Goal: Task Accomplishment & Management: Manage account settings

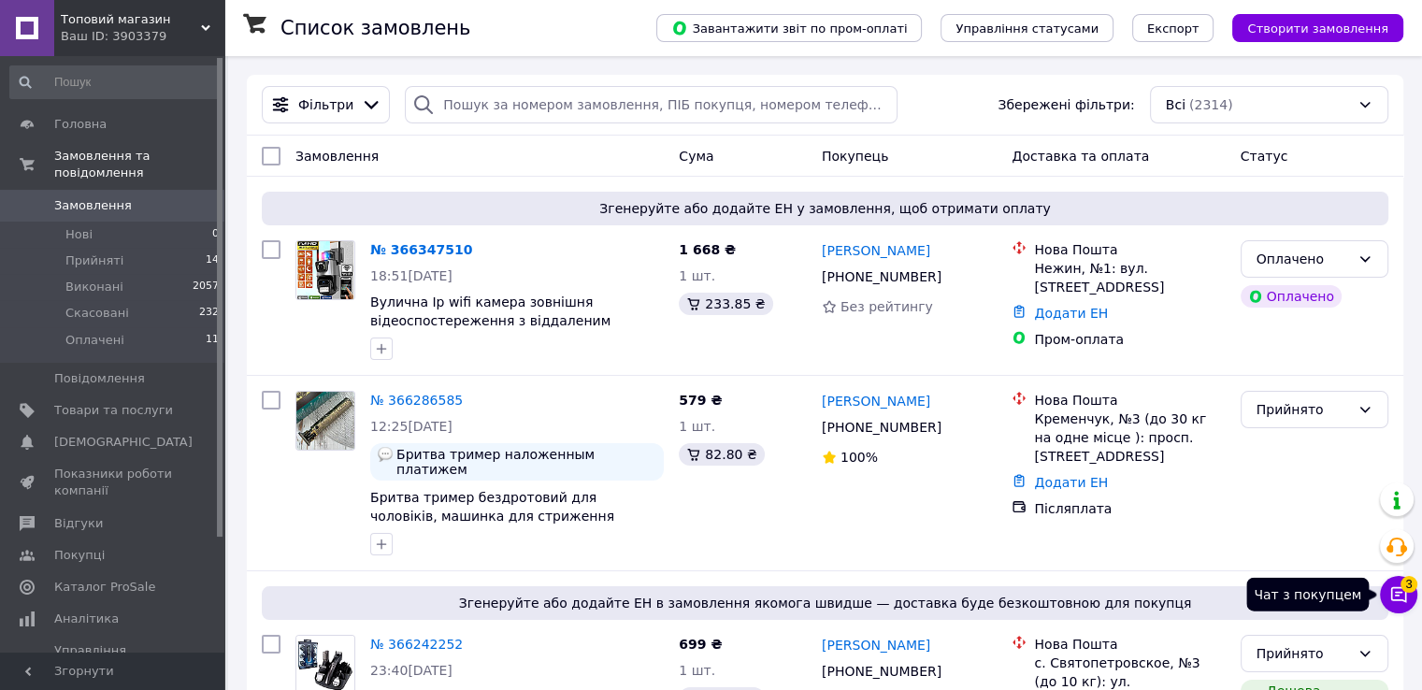
click at [1395, 594] on icon at bounding box center [1398, 594] width 19 height 19
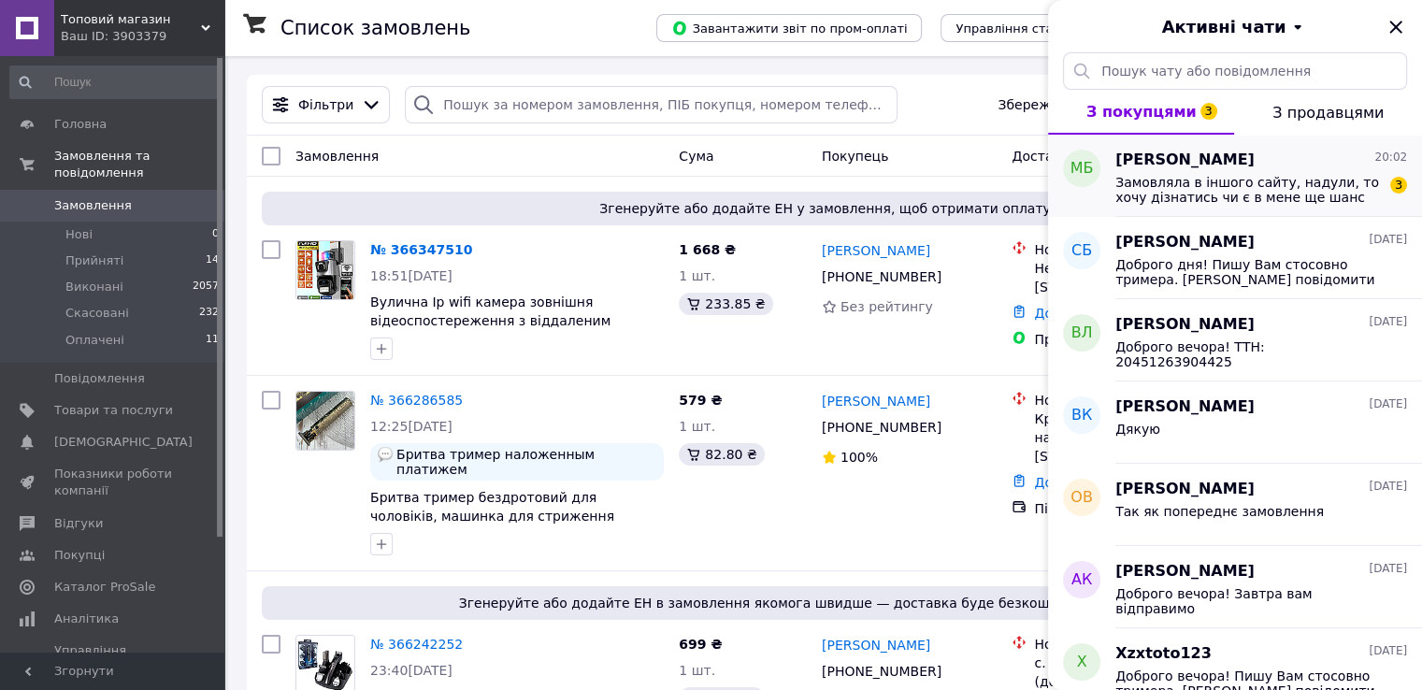
click at [1203, 202] on span "Замовляла в іншого сайту, надули, то хочу дізнатись чи є в мене ще шанс щось ку…" at bounding box center [1247, 190] width 265 height 30
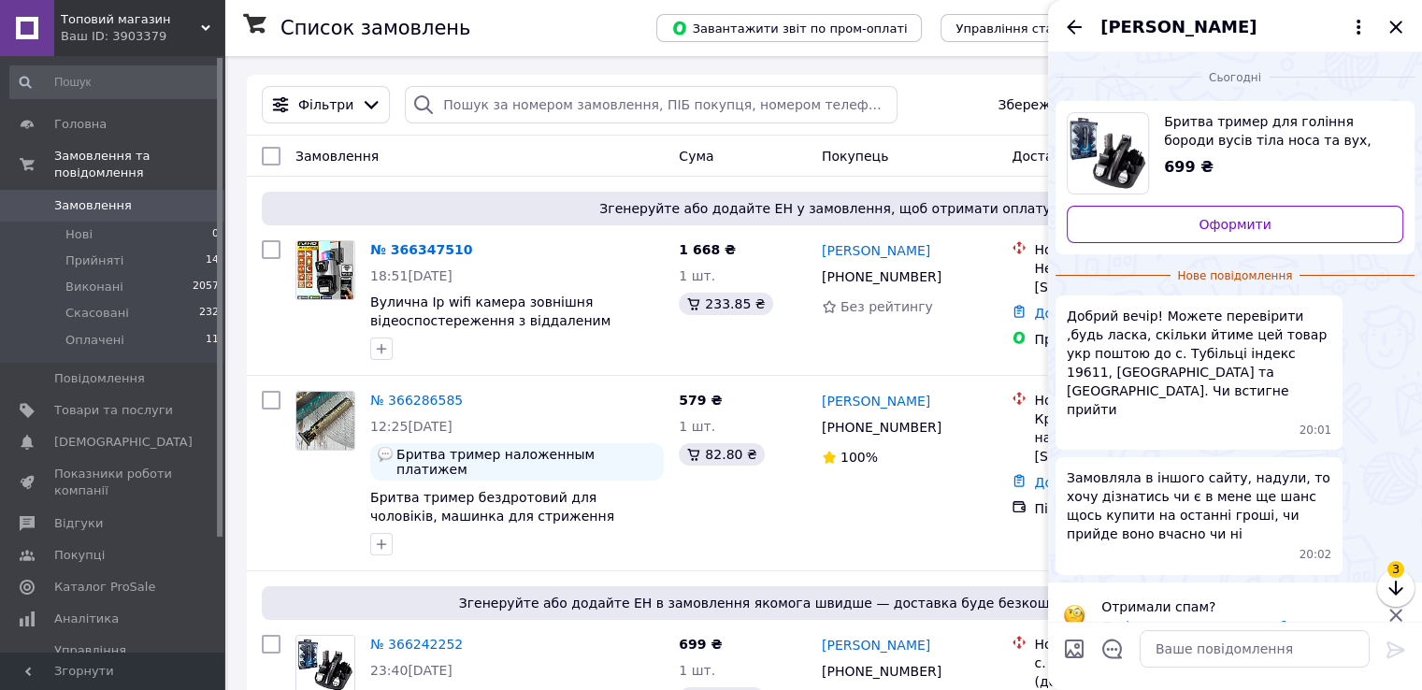
scroll to position [10, 0]
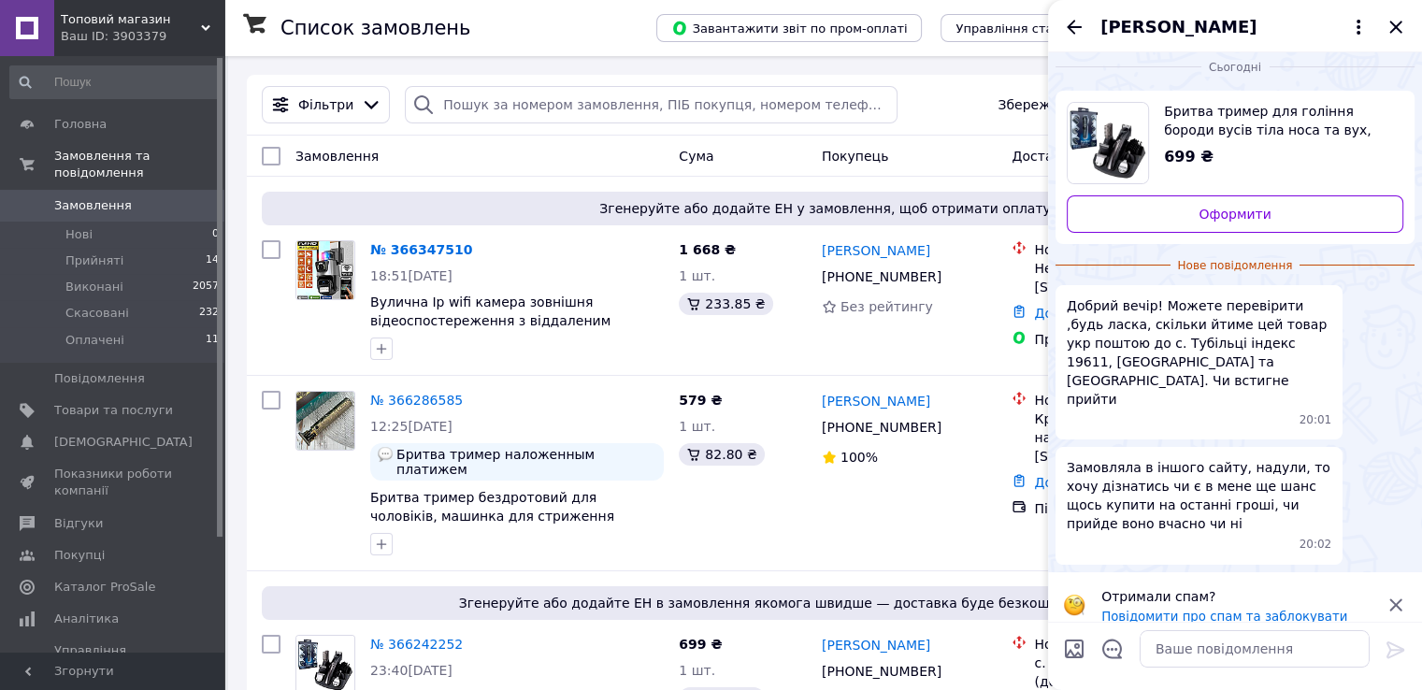
click at [1396, 594] on icon at bounding box center [1395, 605] width 22 height 22
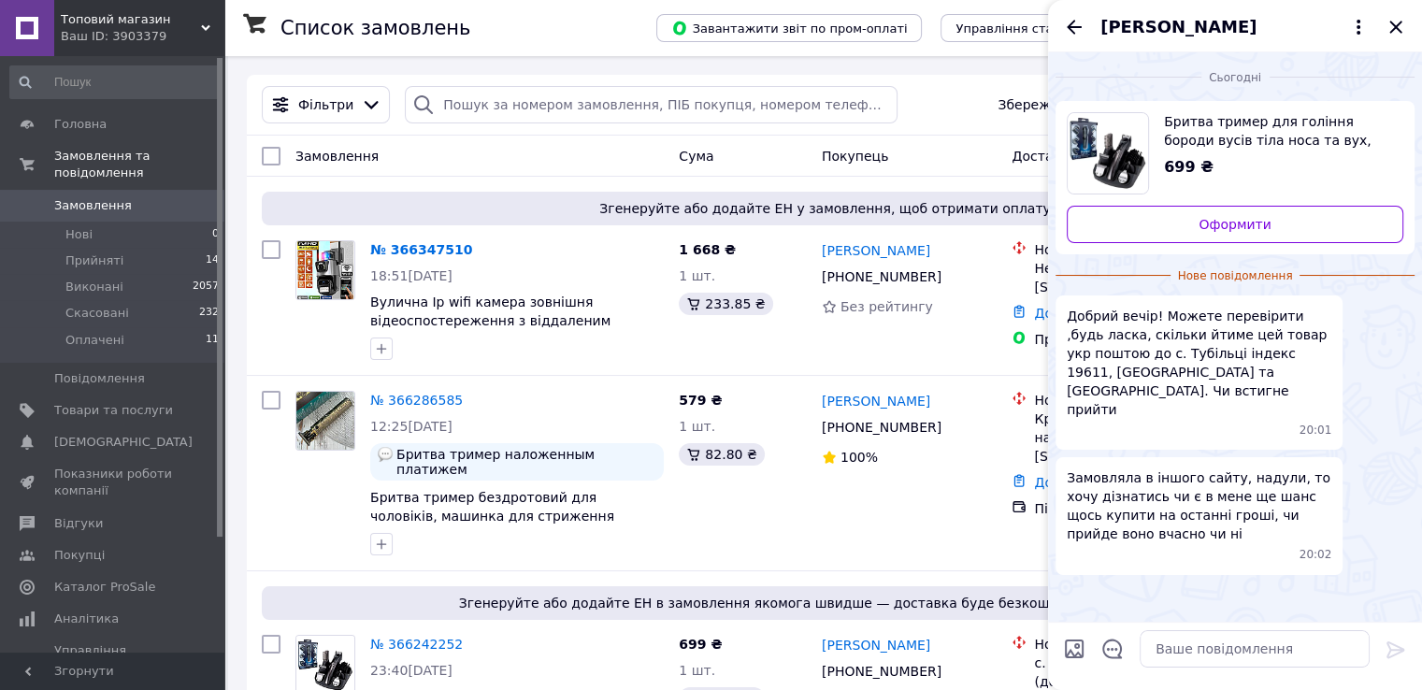
scroll to position [0, 0]
click at [1185, 649] on textarea at bounding box center [1254, 648] width 230 height 37
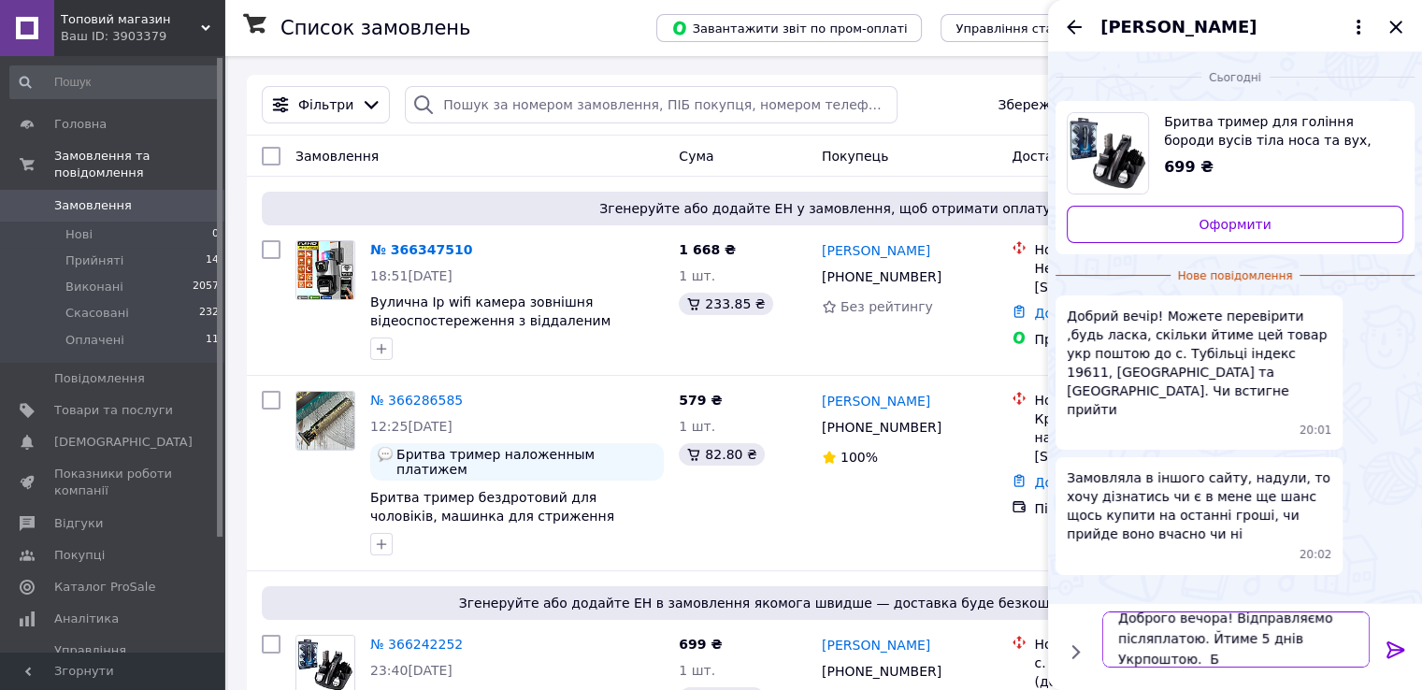
scroll to position [1, 0]
type textarea "Доброго вечора! Відправляємо післяплатою. Йтиме 5 днів Укрпоштою. Бажаєте замов…"
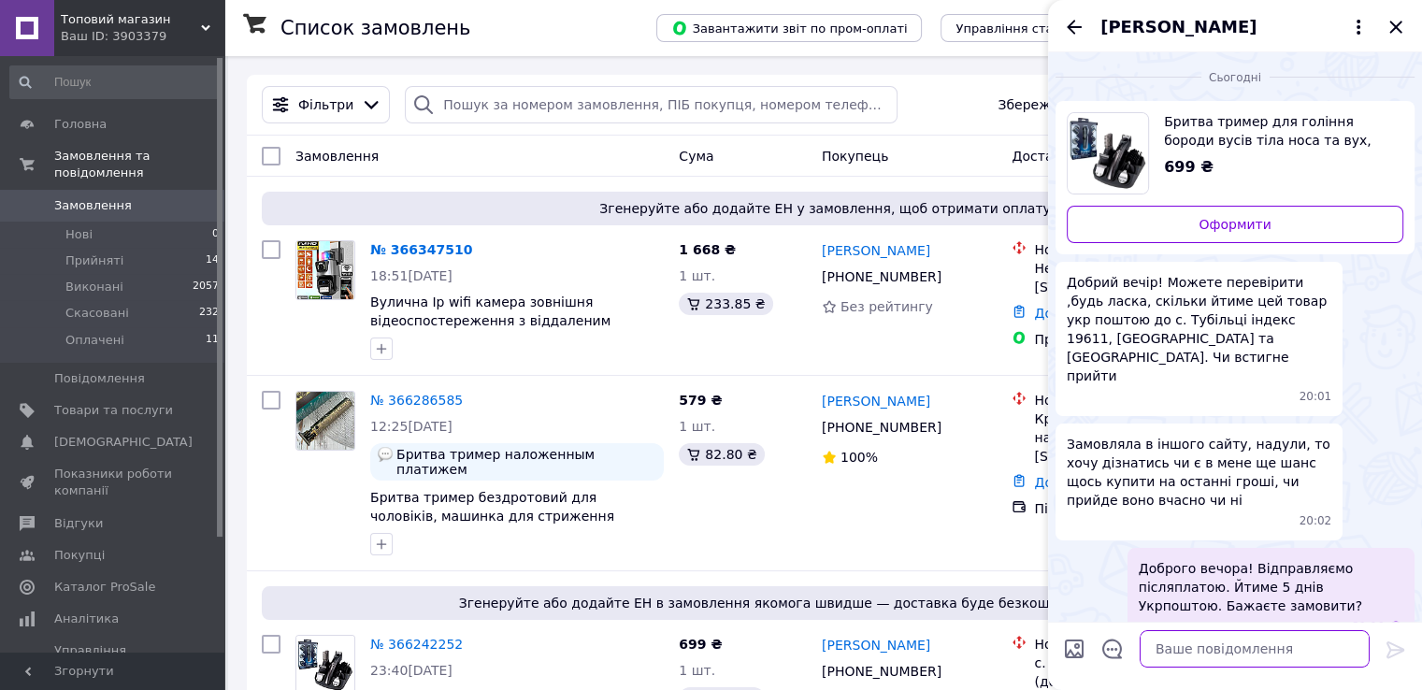
scroll to position [13, 0]
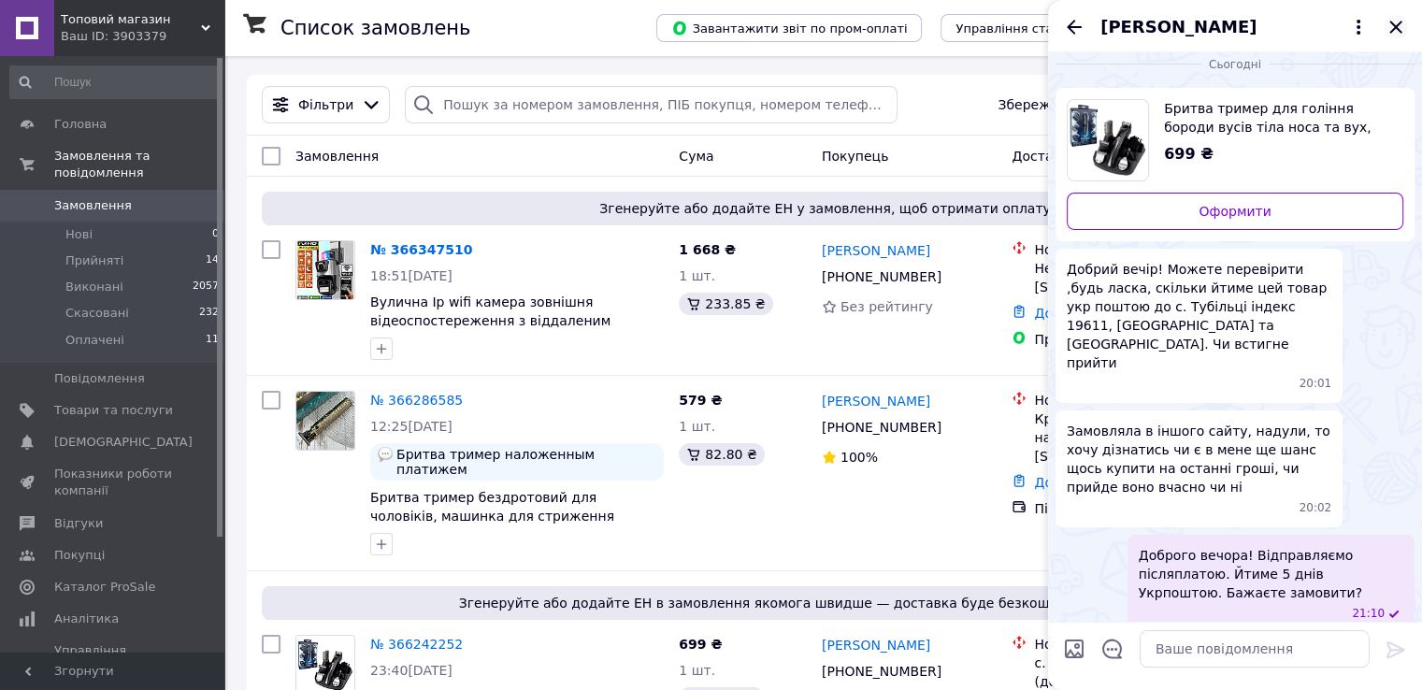
click at [1391, 33] on icon "Закрити" at bounding box center [1395, 27] width 22 height 22
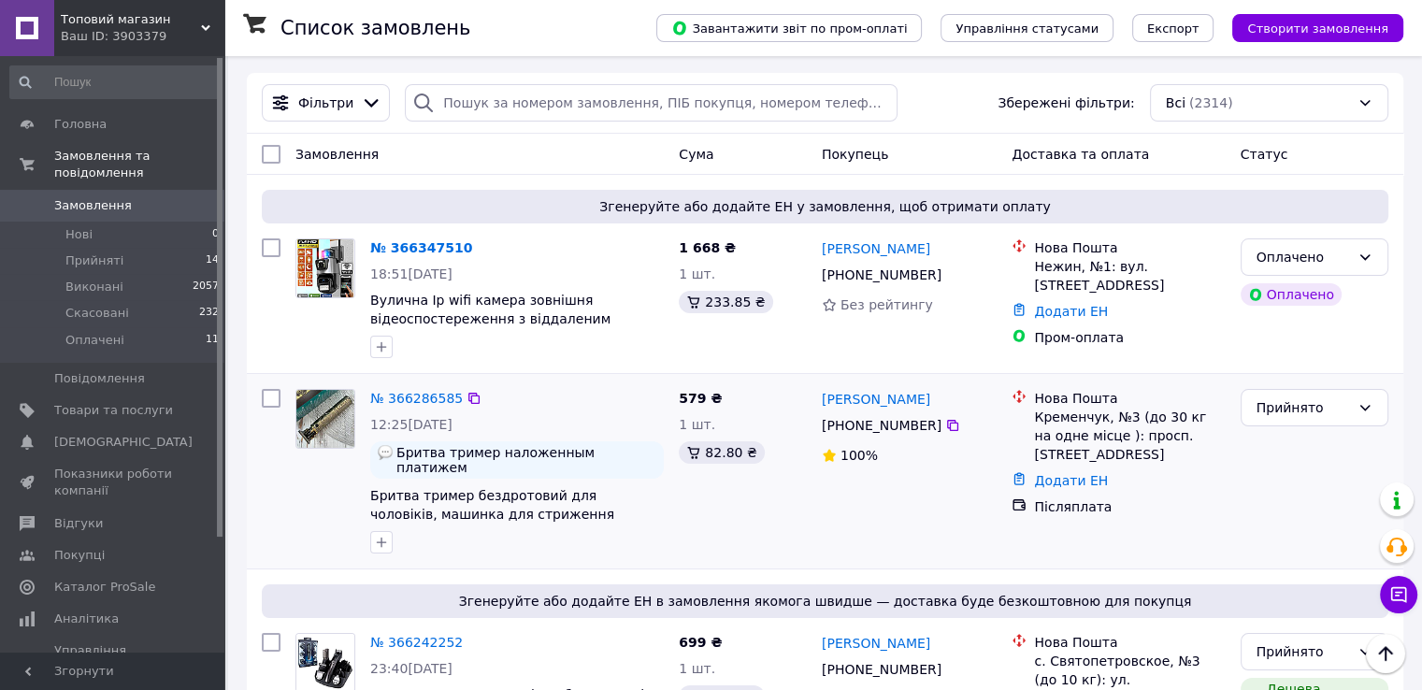
scroll to position [0, 0]
click at [947, 428] on icon at bounding box center [952, 427] width 11 height 11
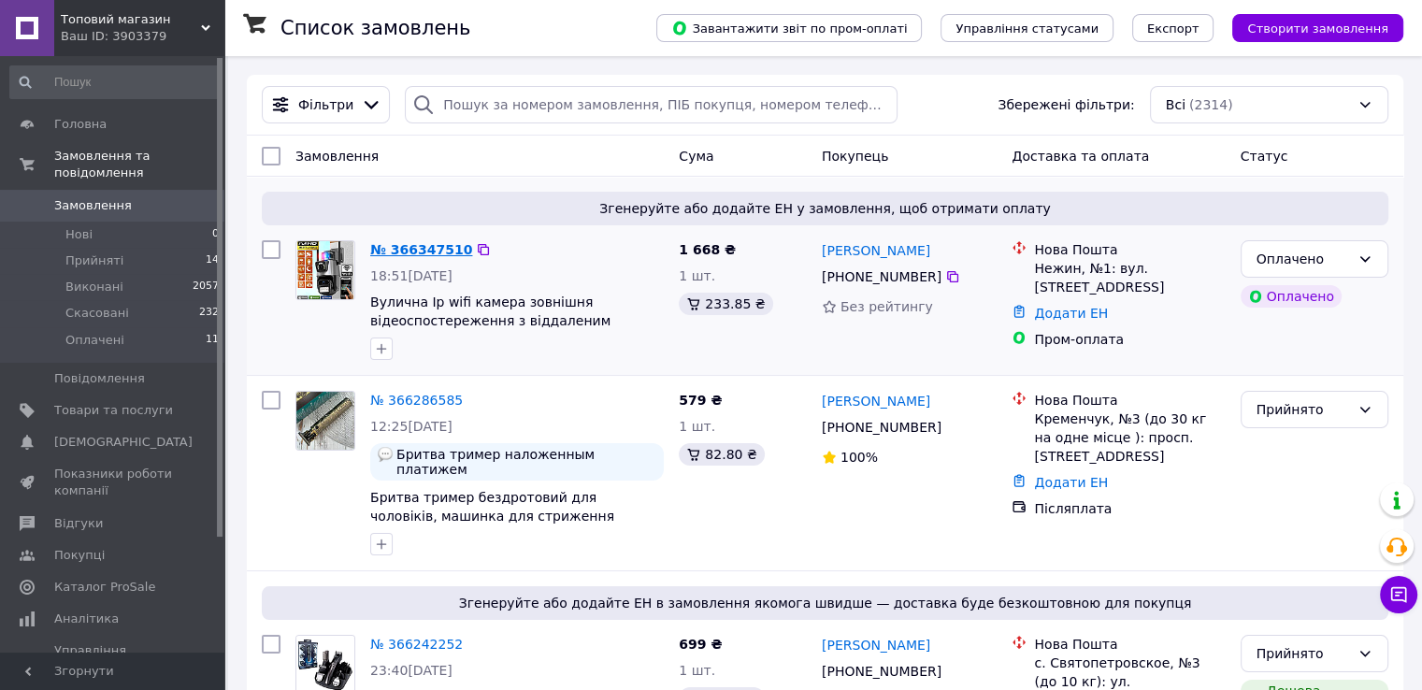
click at [408, 249] on link "№ 366347510" at bounding box center [421, 249] width 102 height 15
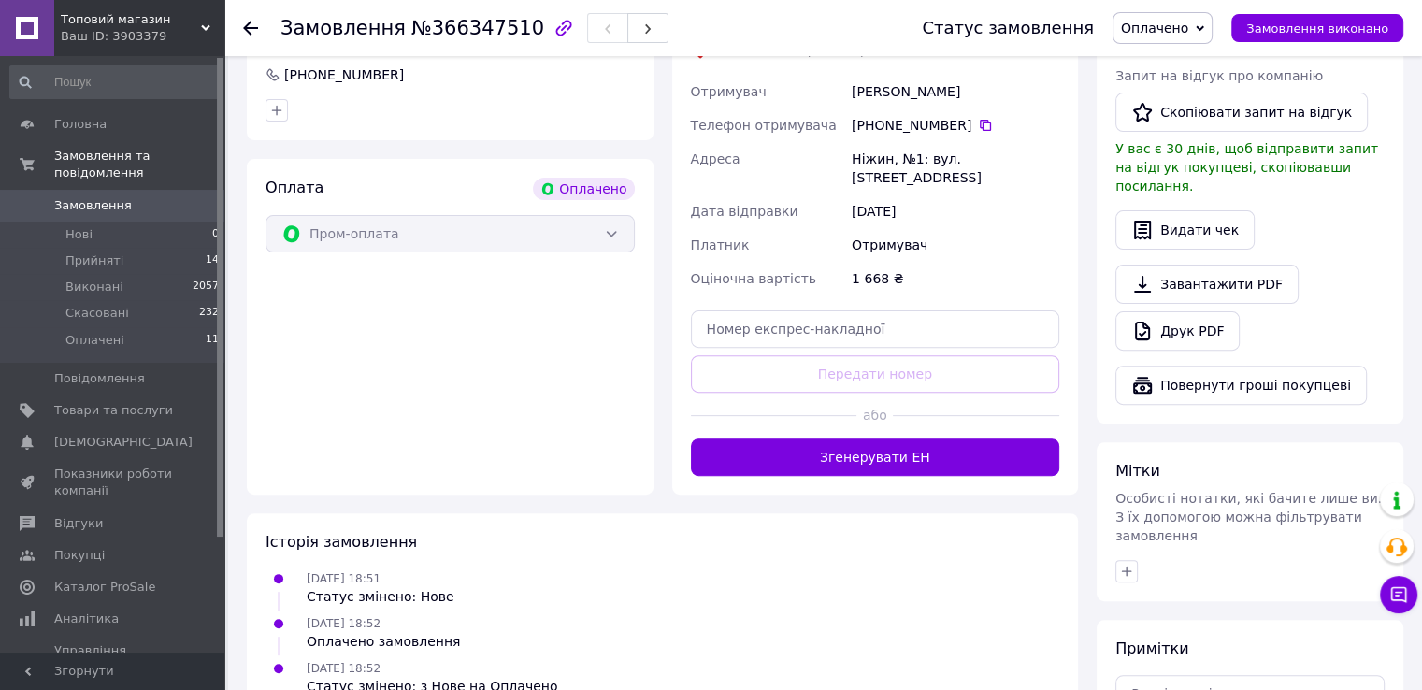
scroll to position [561, 0]
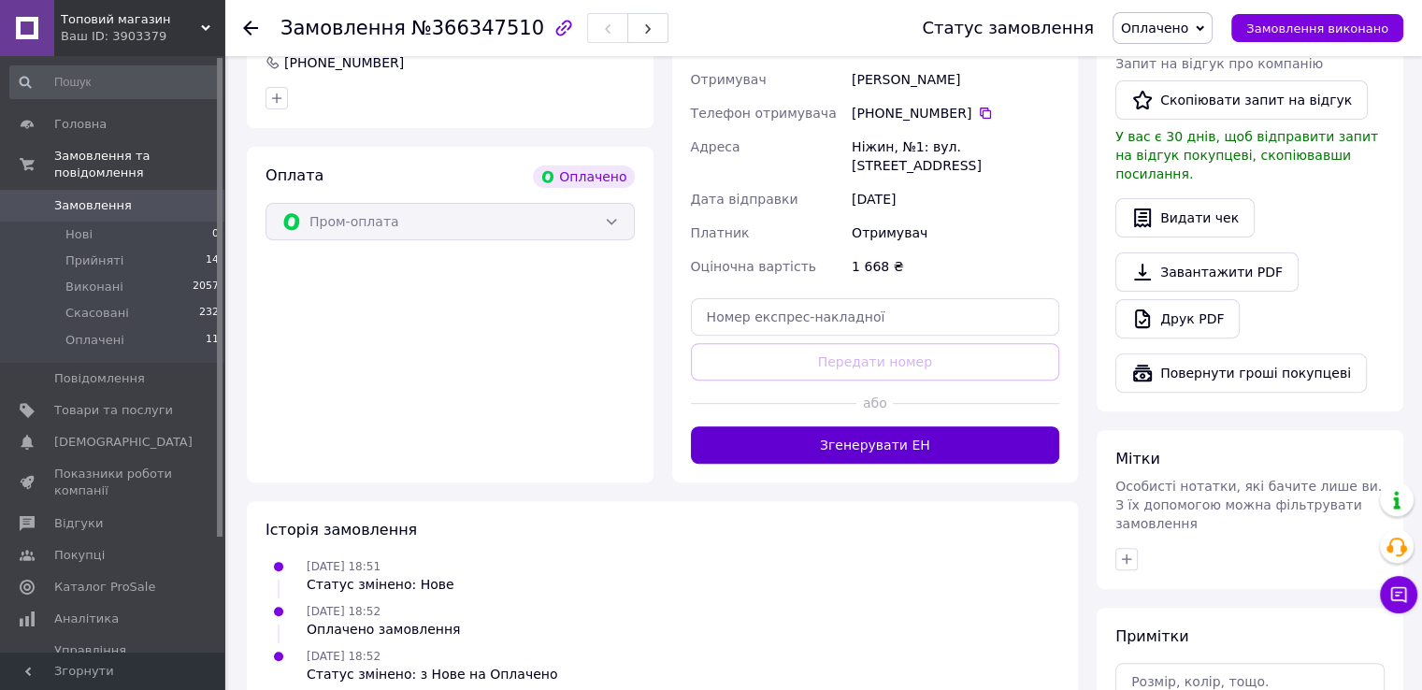
click at [805, 427] on button "Згенерувати ЕН" at bounding box center [875, 444] width 369 height 37
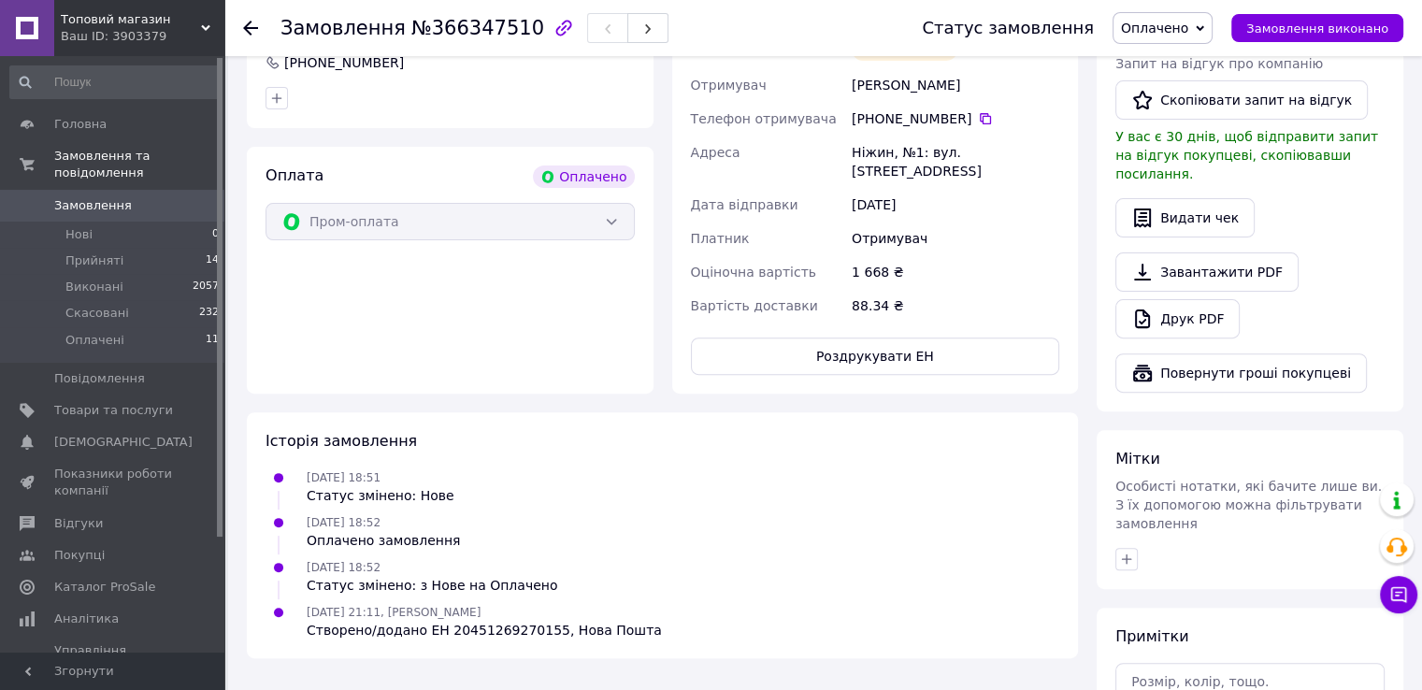
scroll to position [187, 0]
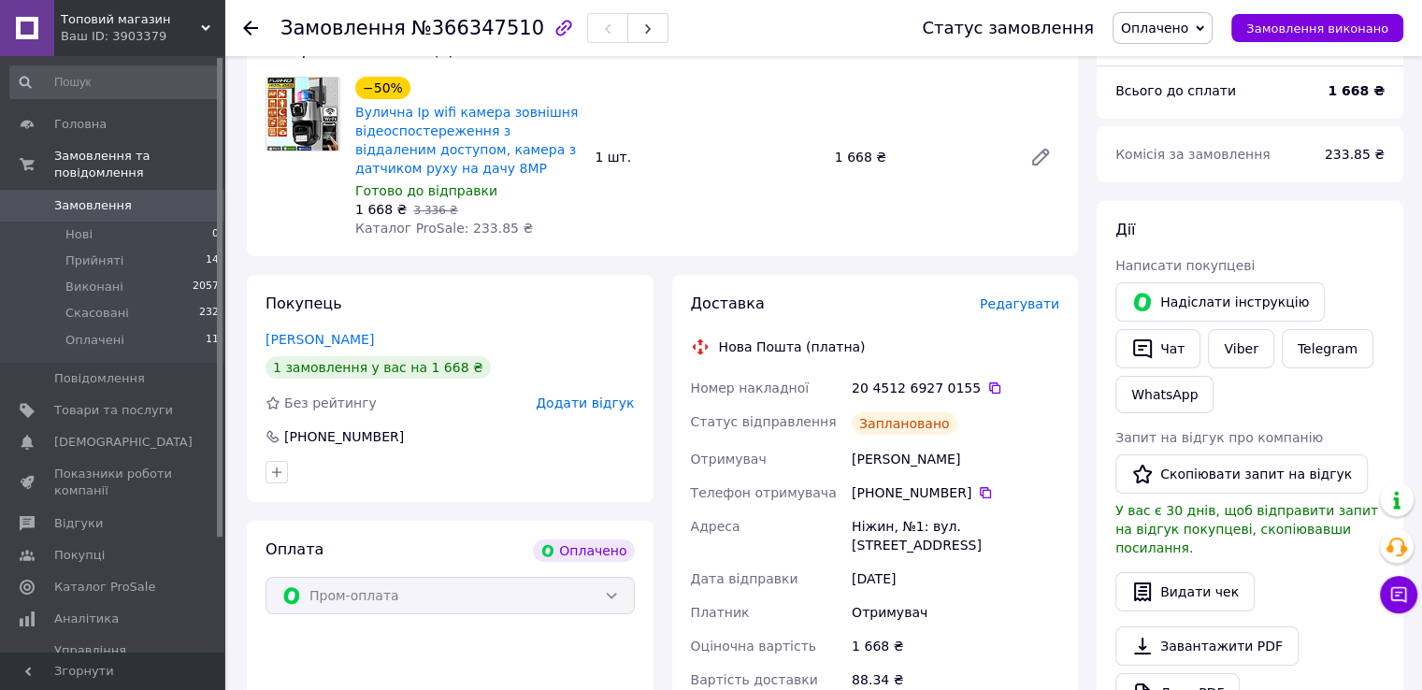
click at [120, 196] on link "Замовлення 0" at bounding box center [115, 206] width 230 height 32
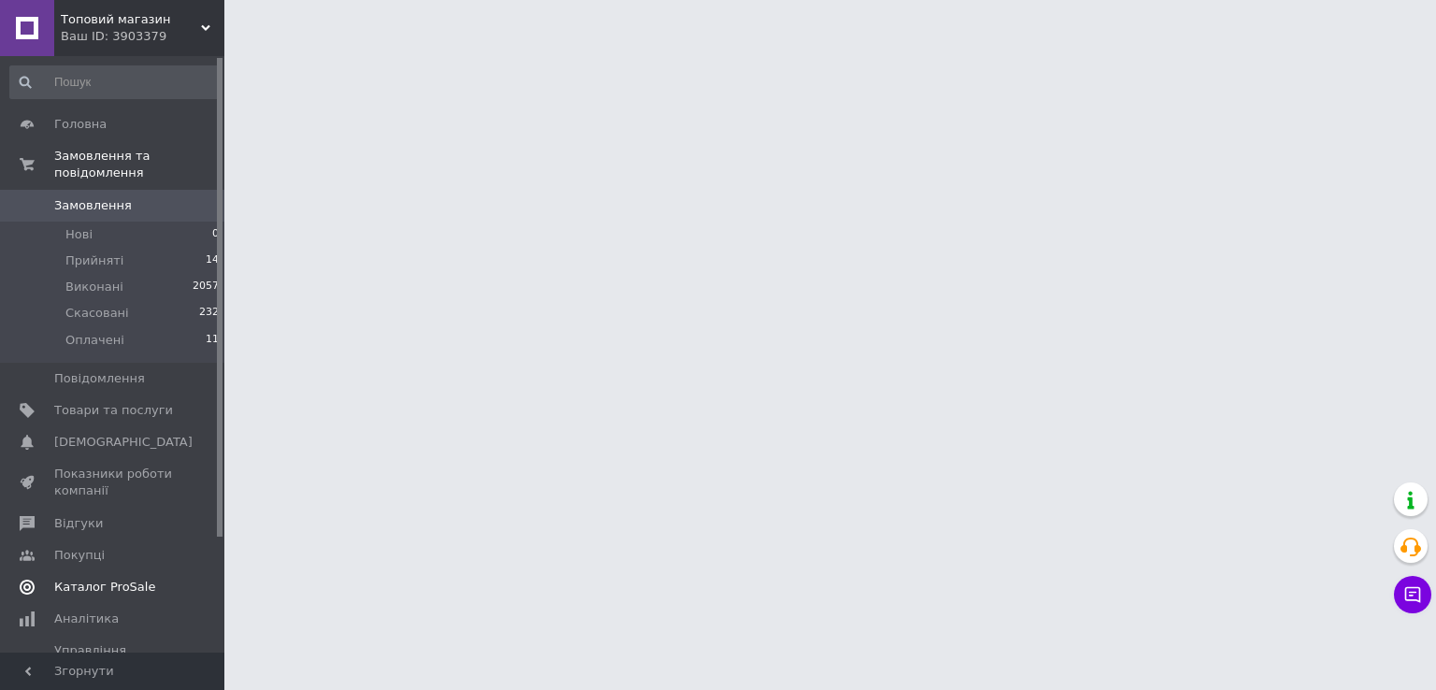
click at [121, 579] on span "Каталог ProSale" at bounding box center [104, 587] width 101 height 17
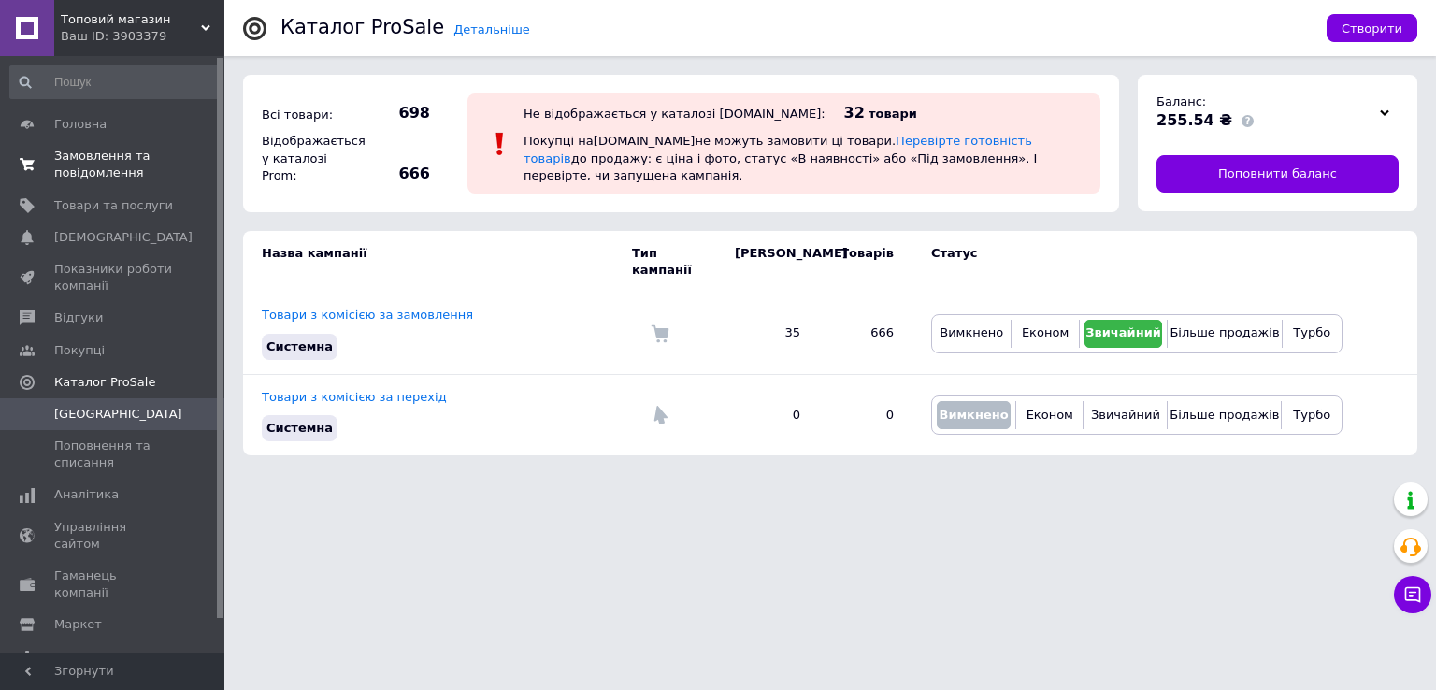
click at [85, 167] on span "Замовлення та повідомлення" at bounding box center [113, 165] width 119 height 34
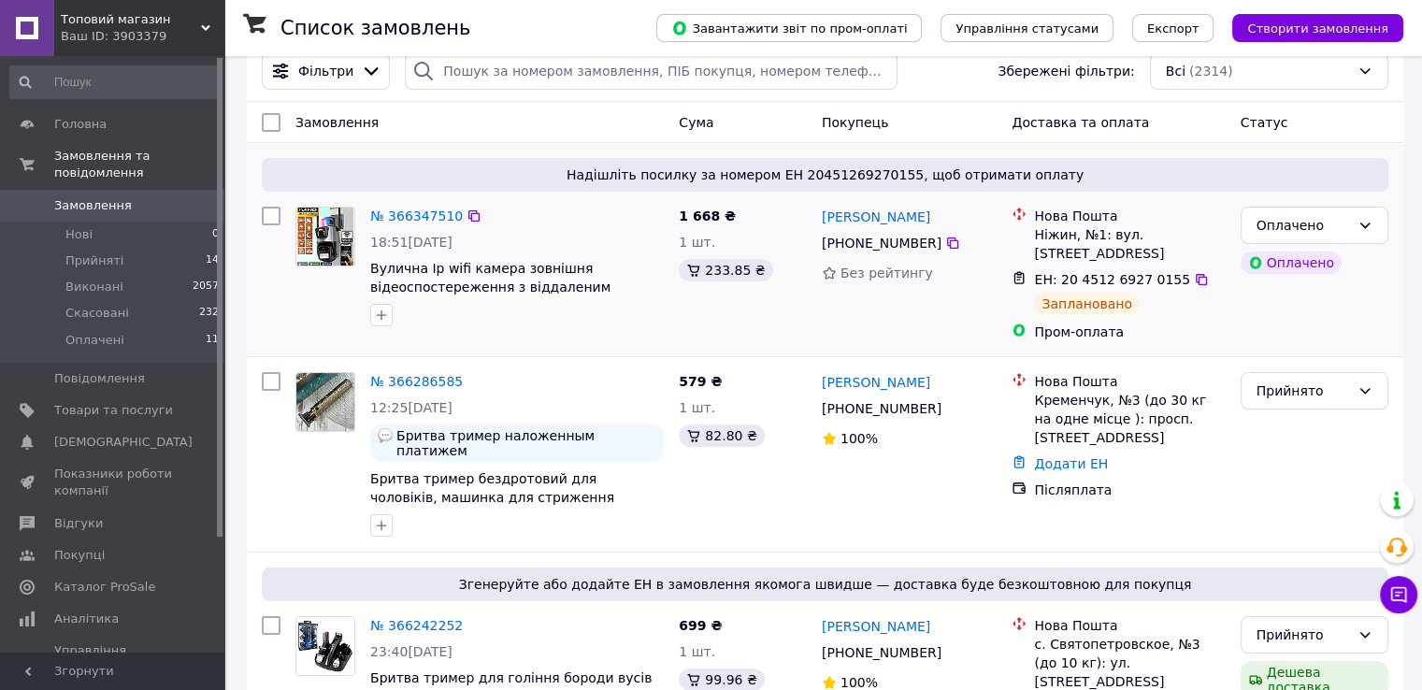
scroll to position [93, 0]
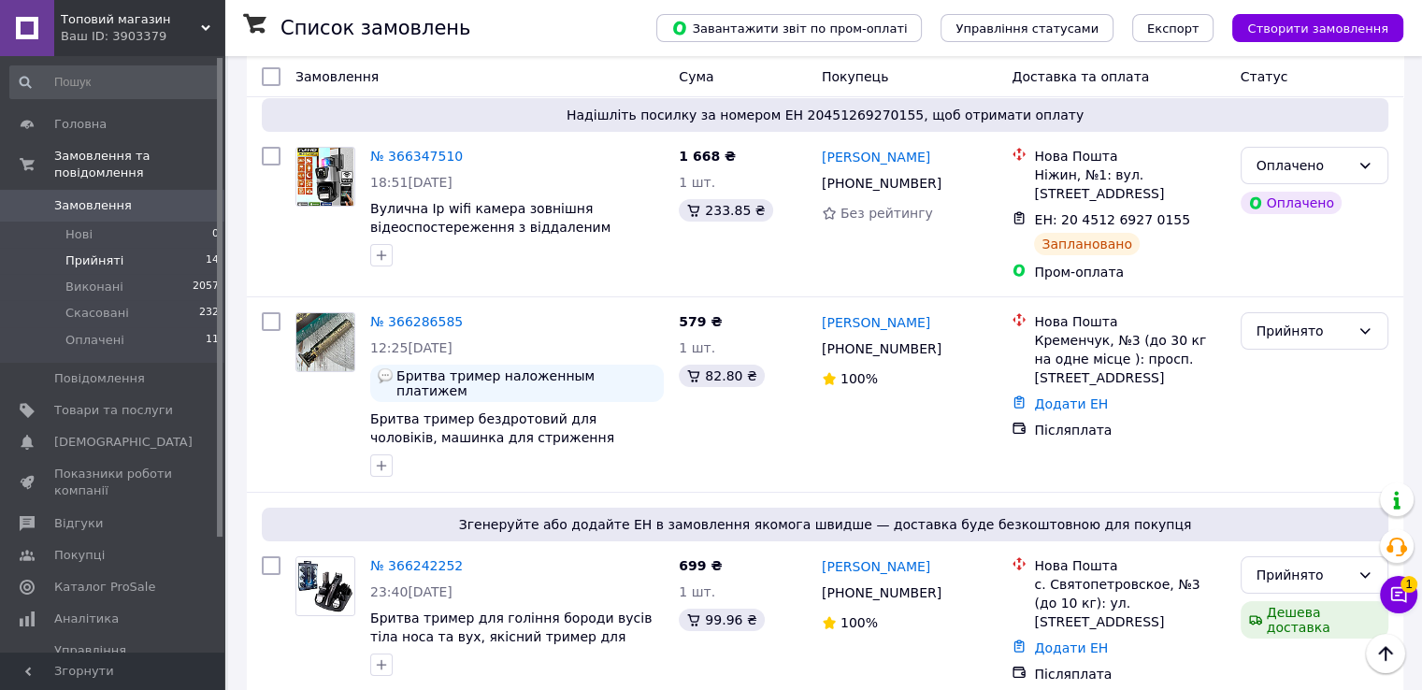
click at [137, 248] on li "Прийняті 14" at bounding box center [115, 261] width 230 height 26
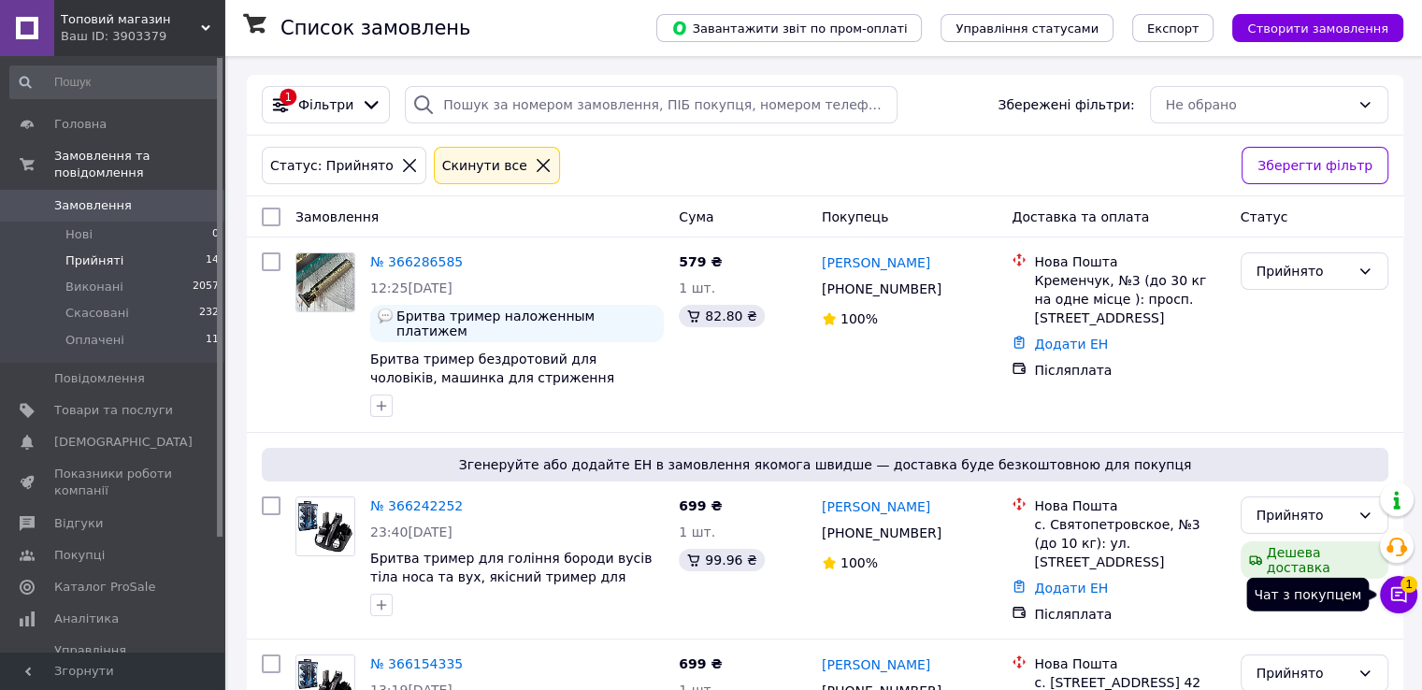
click at [1400, 584] on span "1" at bounding box center [1408, 584] width 17 height 17
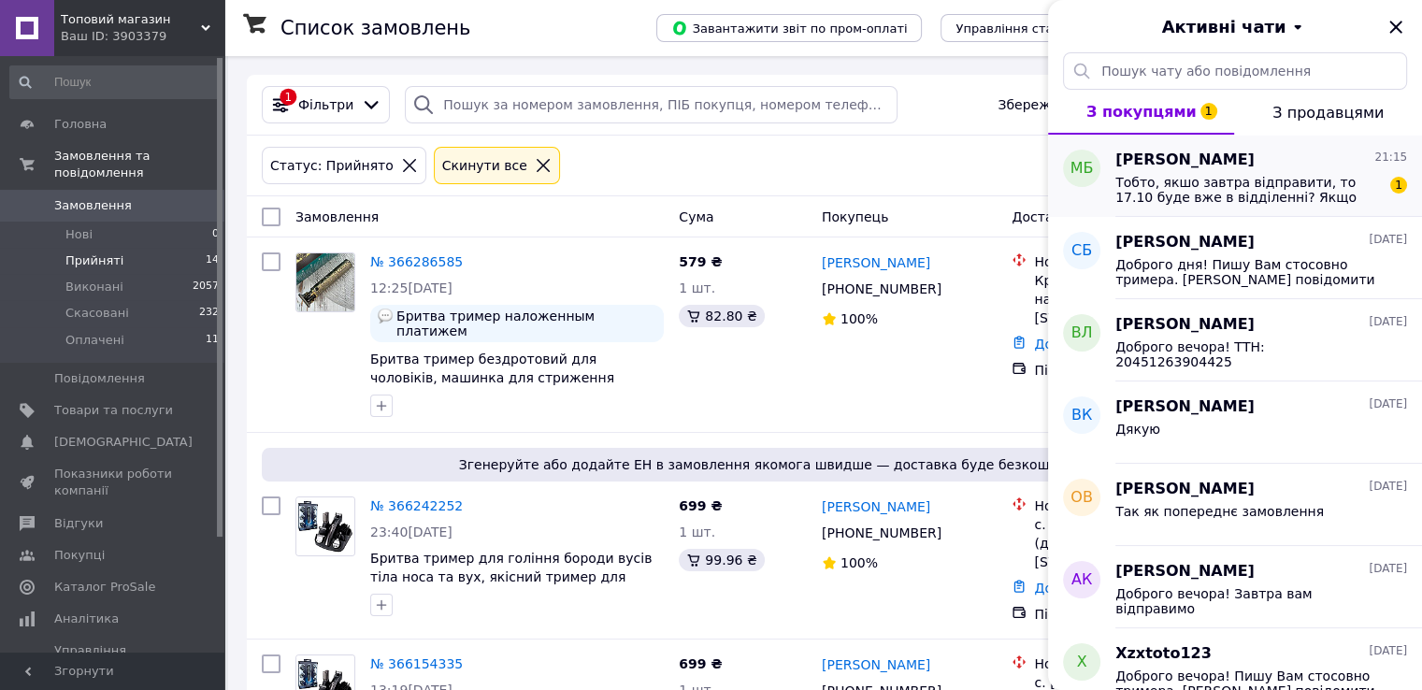
click at [1305, 198] on span "Тобто, якшо завтра відправити, то 17.10 буде вже в відділенні? Якщо так, то зам…" at bounding box center [1247, 190] width 265 height 30
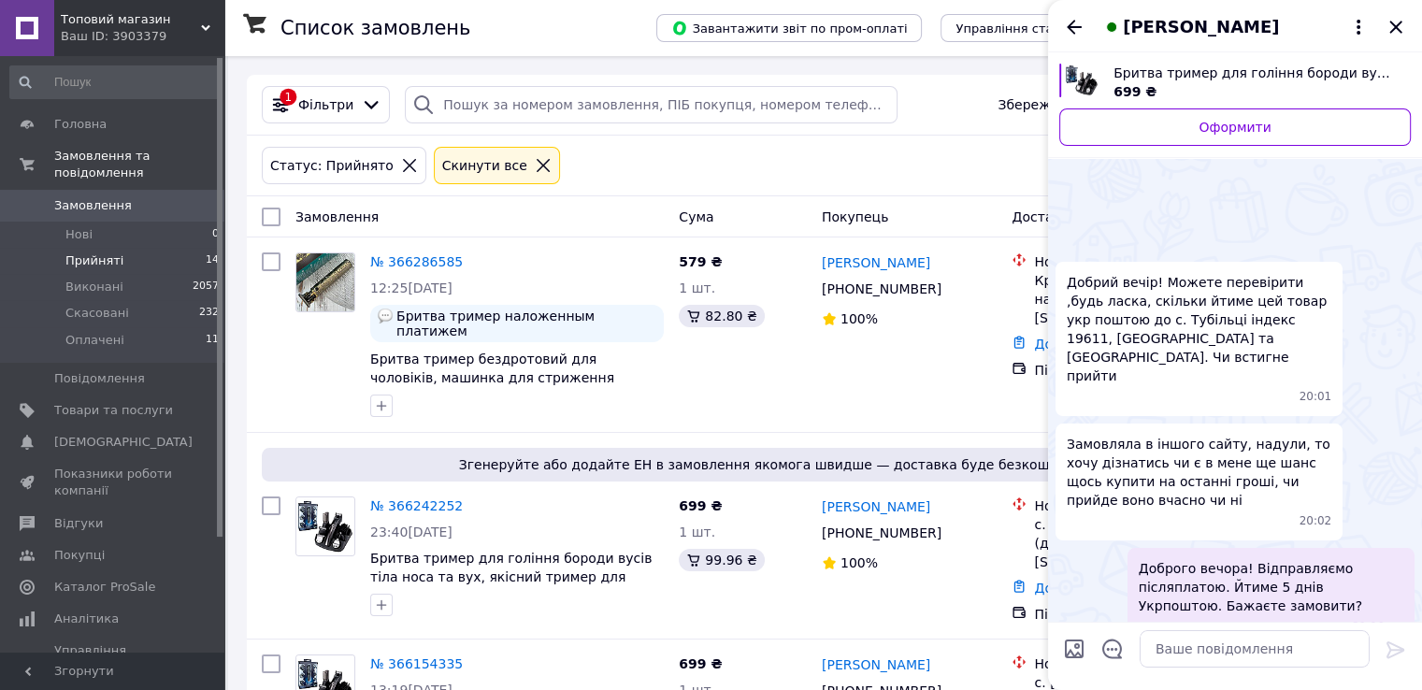
scroll to position [153, 0]
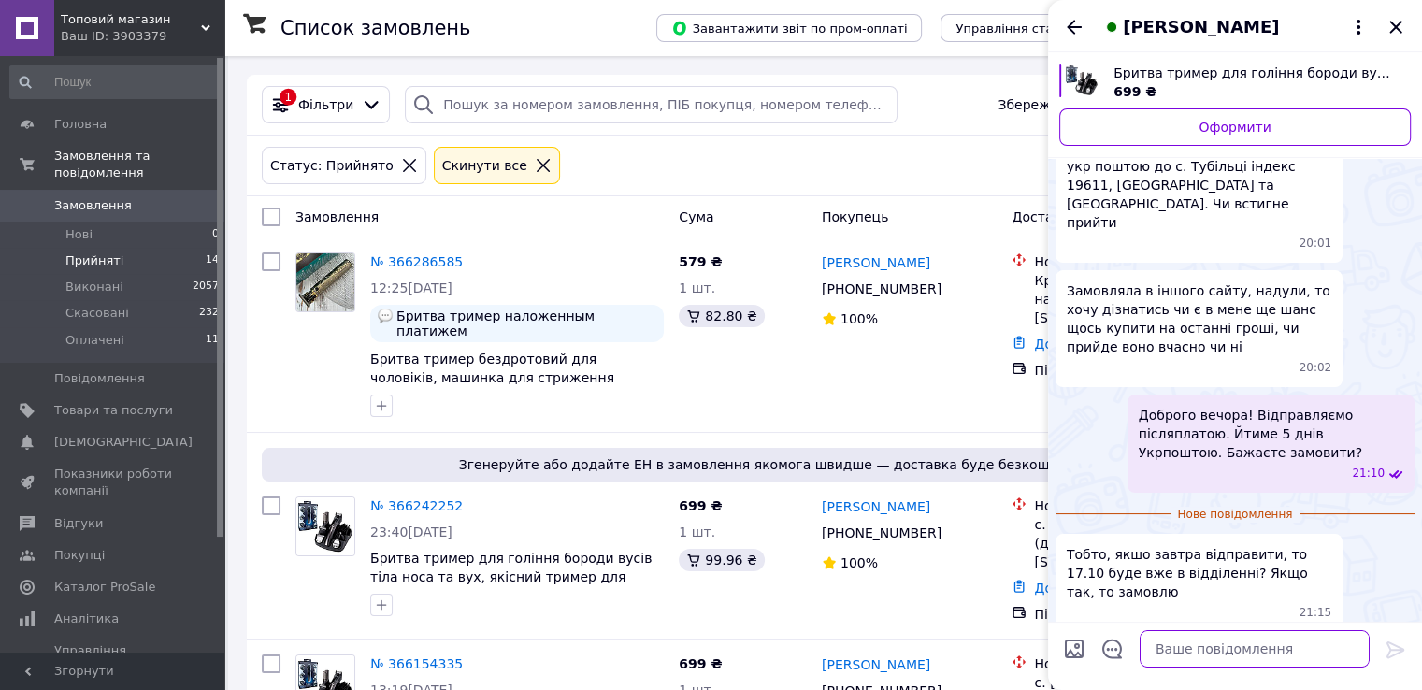
click at [1226, 652] on textarea at bounding box center [1254, 648] width 230 height 37
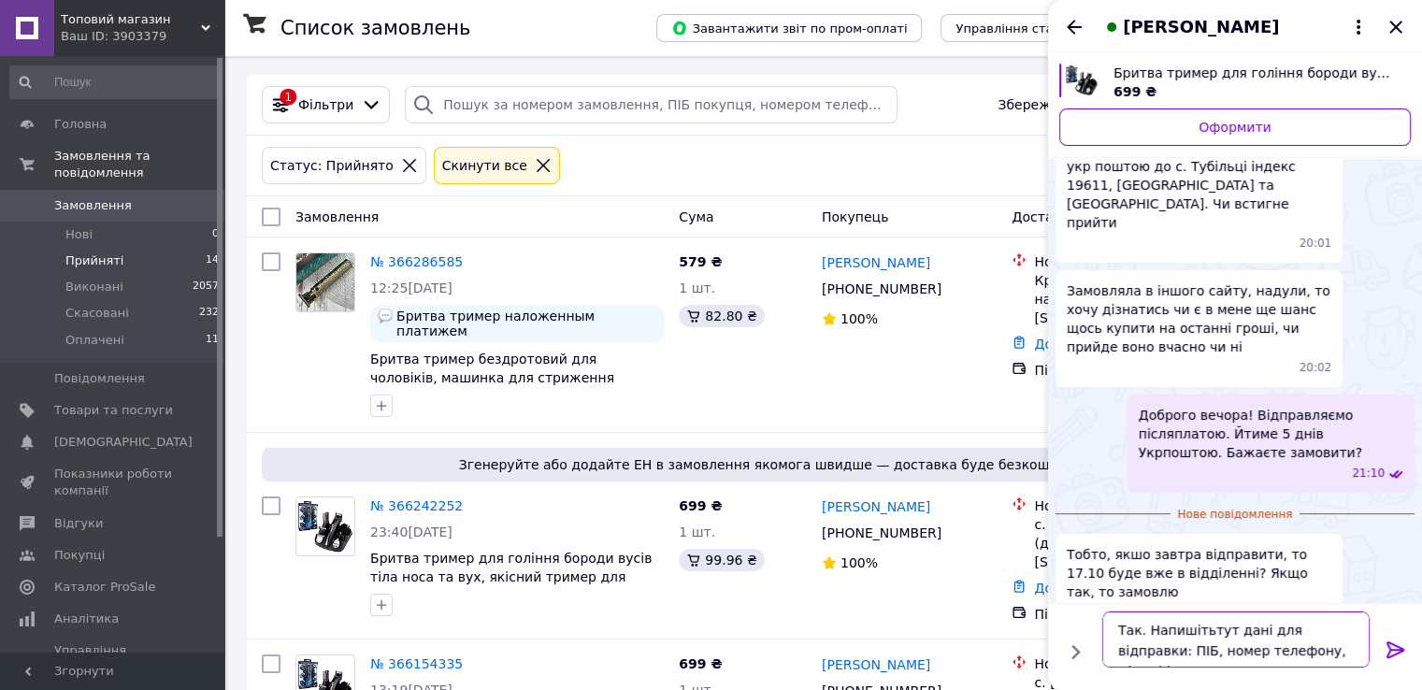
click at [1202, 625] on textarea "Так. Напишітьтут дані для відправки: ПІБ, номер телефону, місто і і" at bounding box center [1235, 639] width 267 height 56
click at [1303, 655] on textarea "Так. Напишіть тут дані для відправки: ПІБ, номер телефону, місто і і" at bounding box center [1235, 639] width 267 height 56
type textarea "Так. Напишіть тут дані для відправки: ПІБ, номер телефону, місто і індекс для в…"
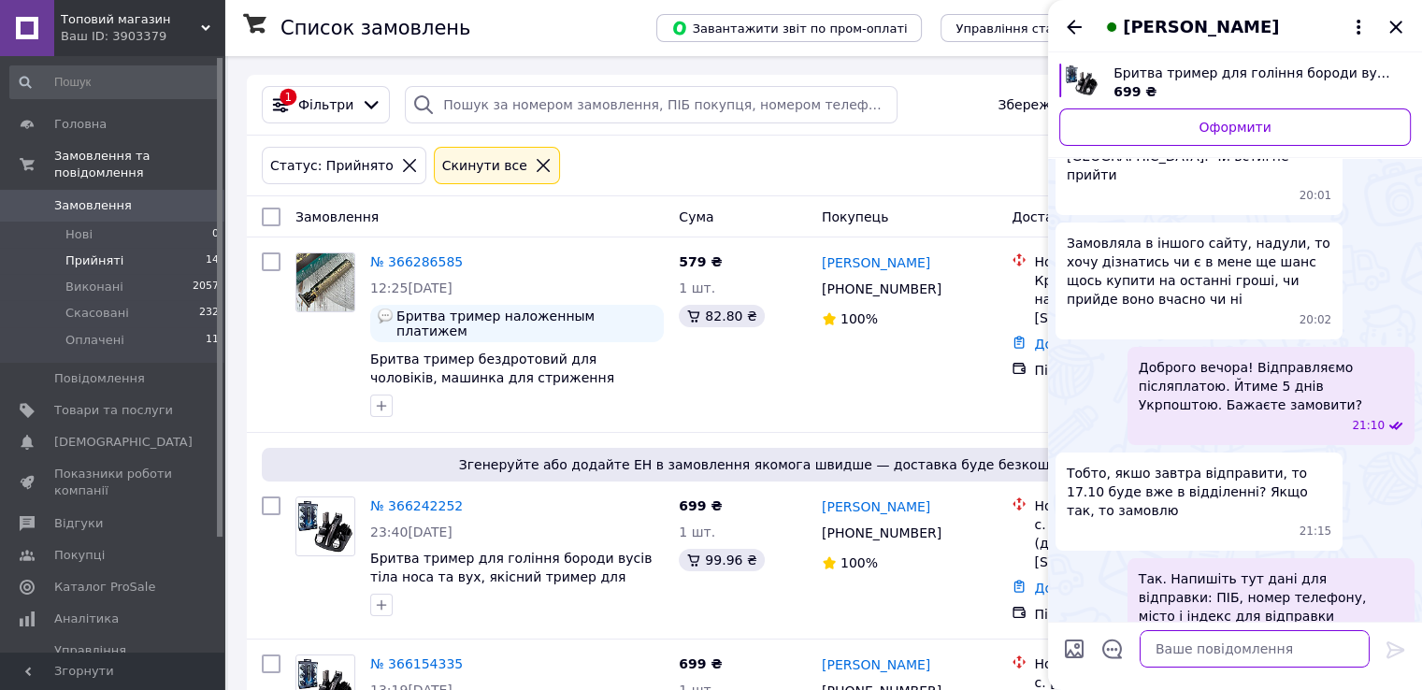
scroll to position [177, 0]
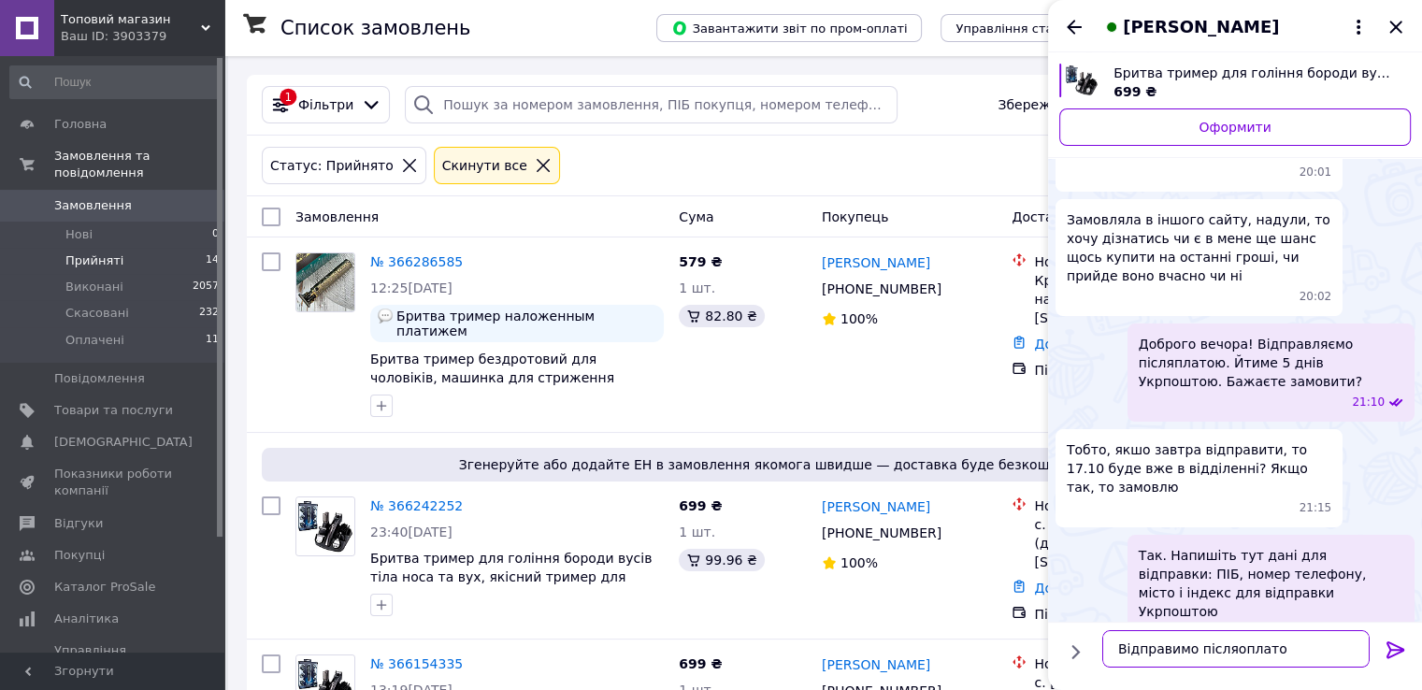
type textarea "Відправимо післяоплатою"
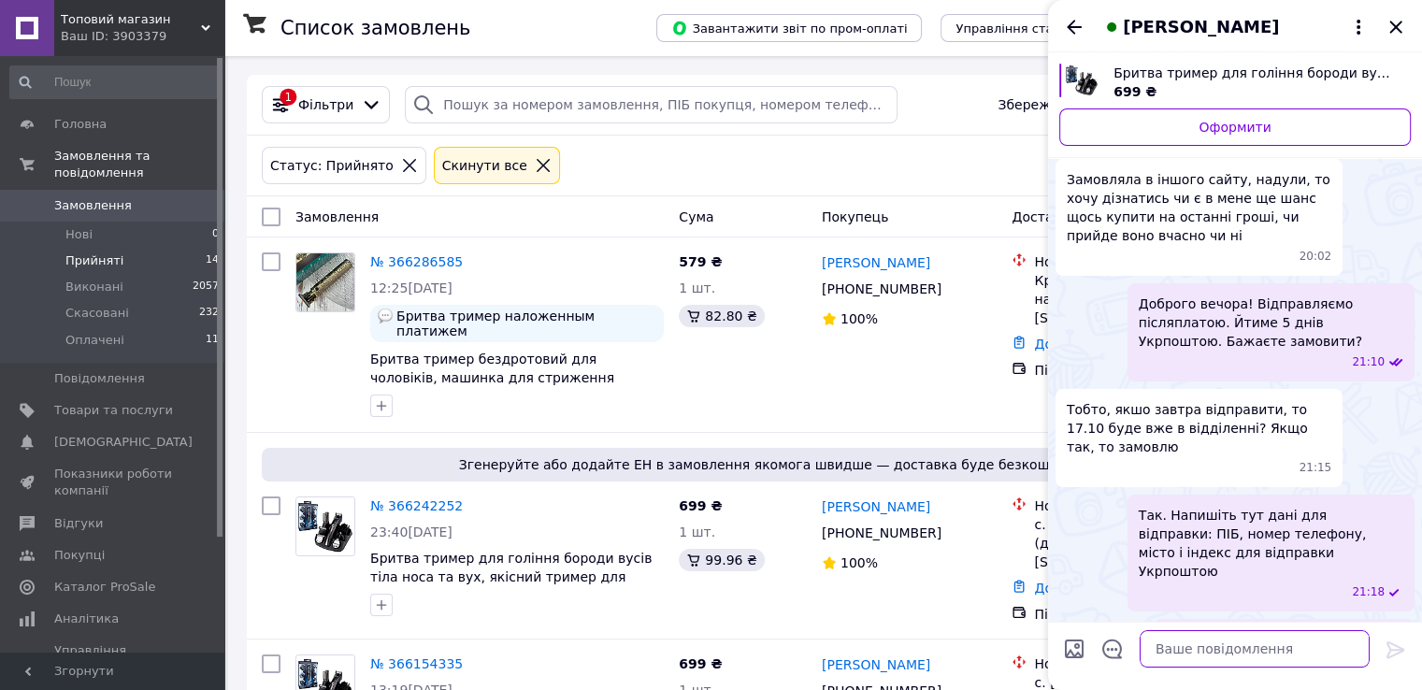
scroll to position [227, 0]
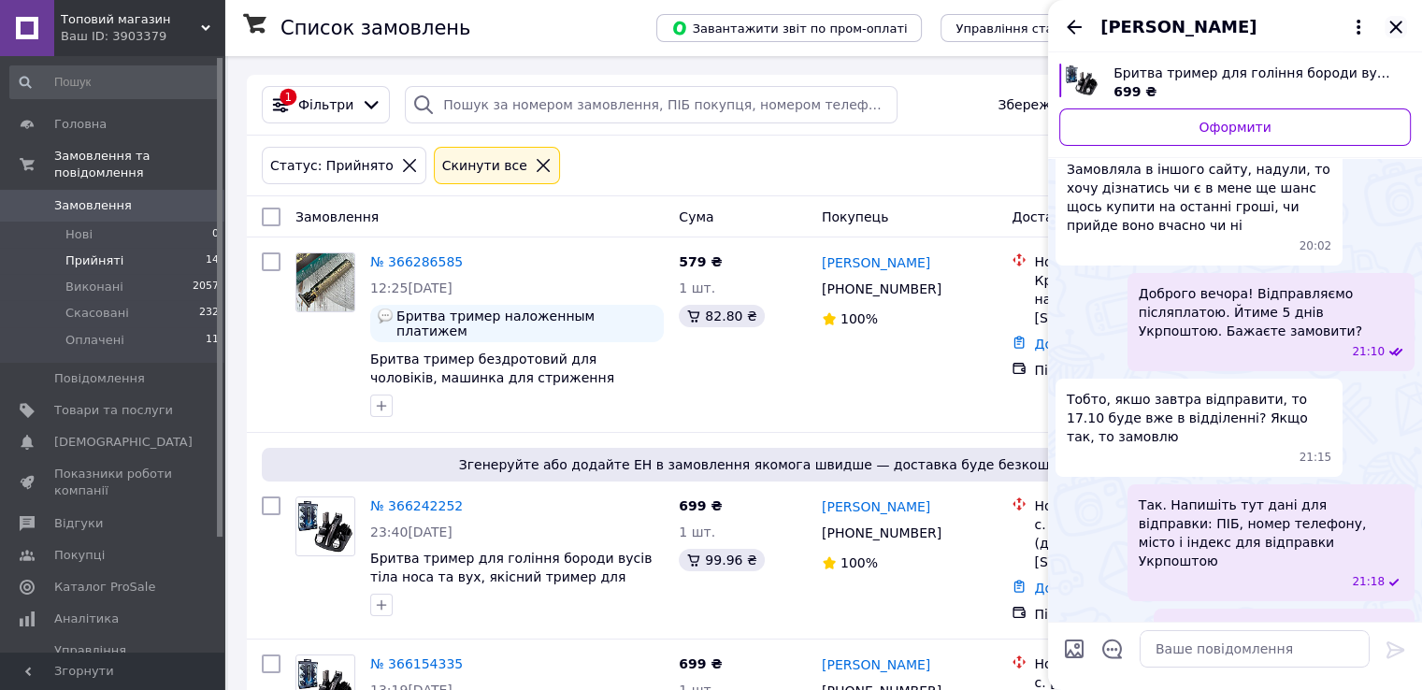
click at [1391, 18] on icon "Закрити" at bounding box center [1395, 27] width 22 height 22
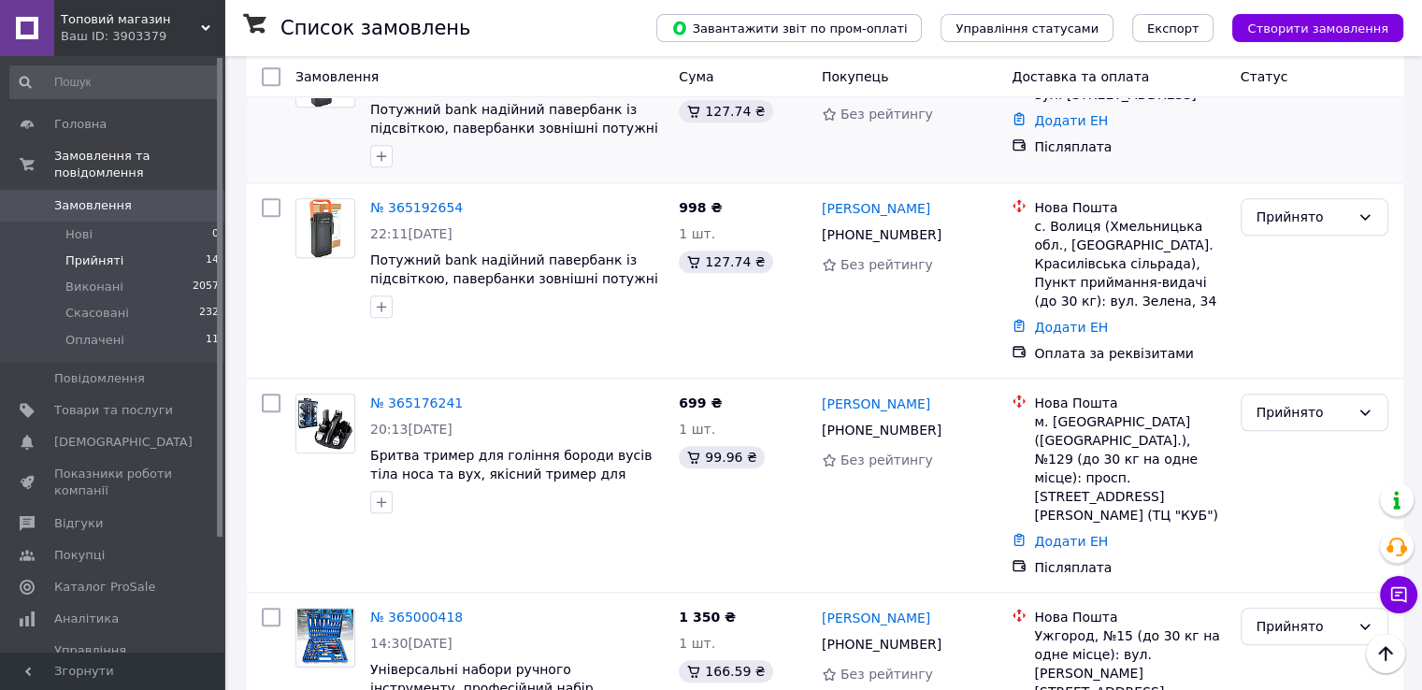
scroll to position [1940, 0]
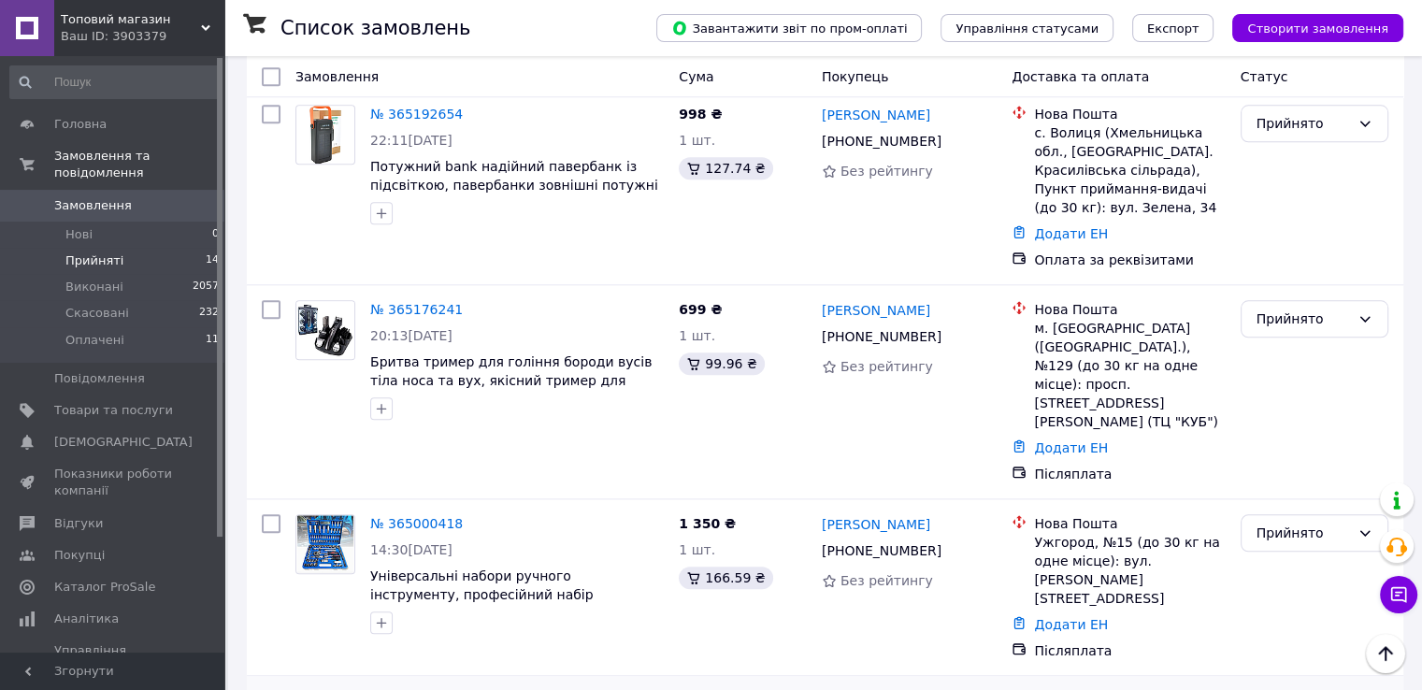
drag, startPoint x: 1297, startPoint y: 547, endPoint x: 1282, endPoint y: 565, distance: 23.8
click at [1281, 588] on li "Виконано" at bounding box center [1313, 594] width 146 height 34
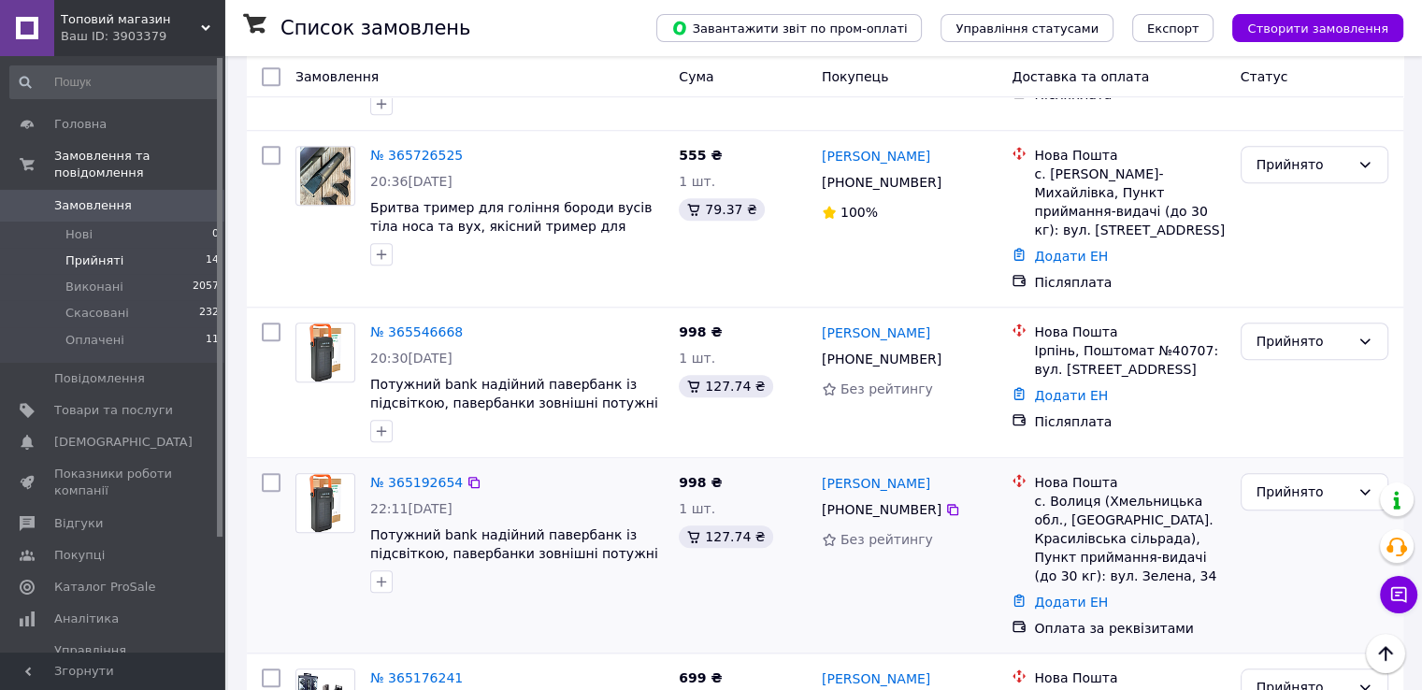
scroll to position [1567, 0]
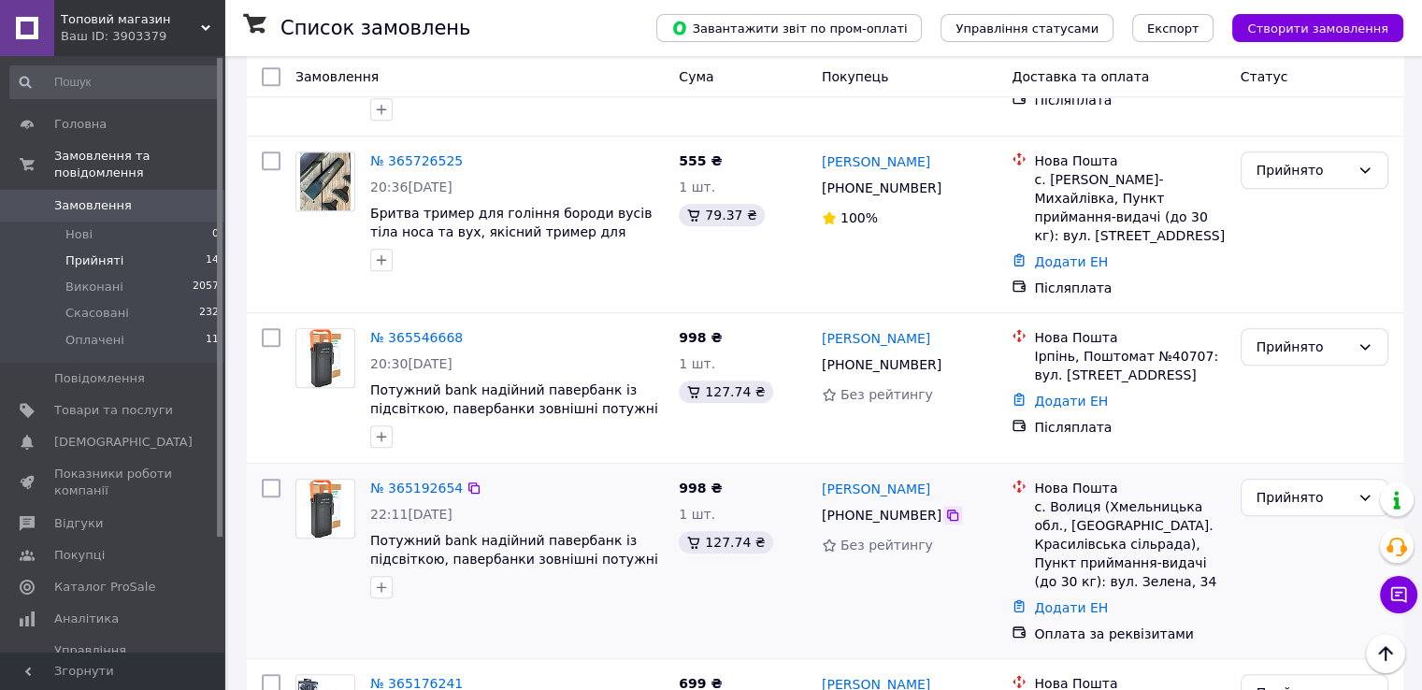
click at [945, 508] on icon at bounding box center [952, 515] width 15 height 15
click at [408, 480] on link "№ 365192654" at bounding box center [416, 487] width 93 height 15
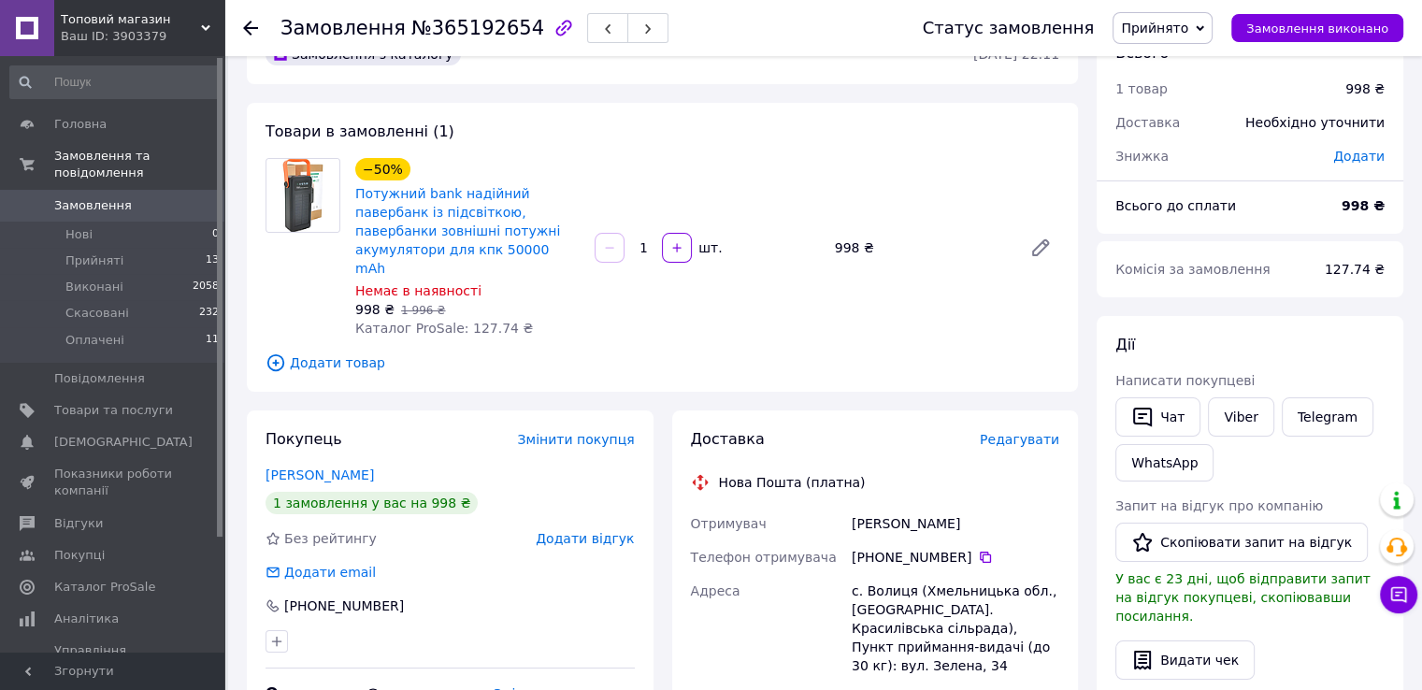
scroll to position [187, 0]
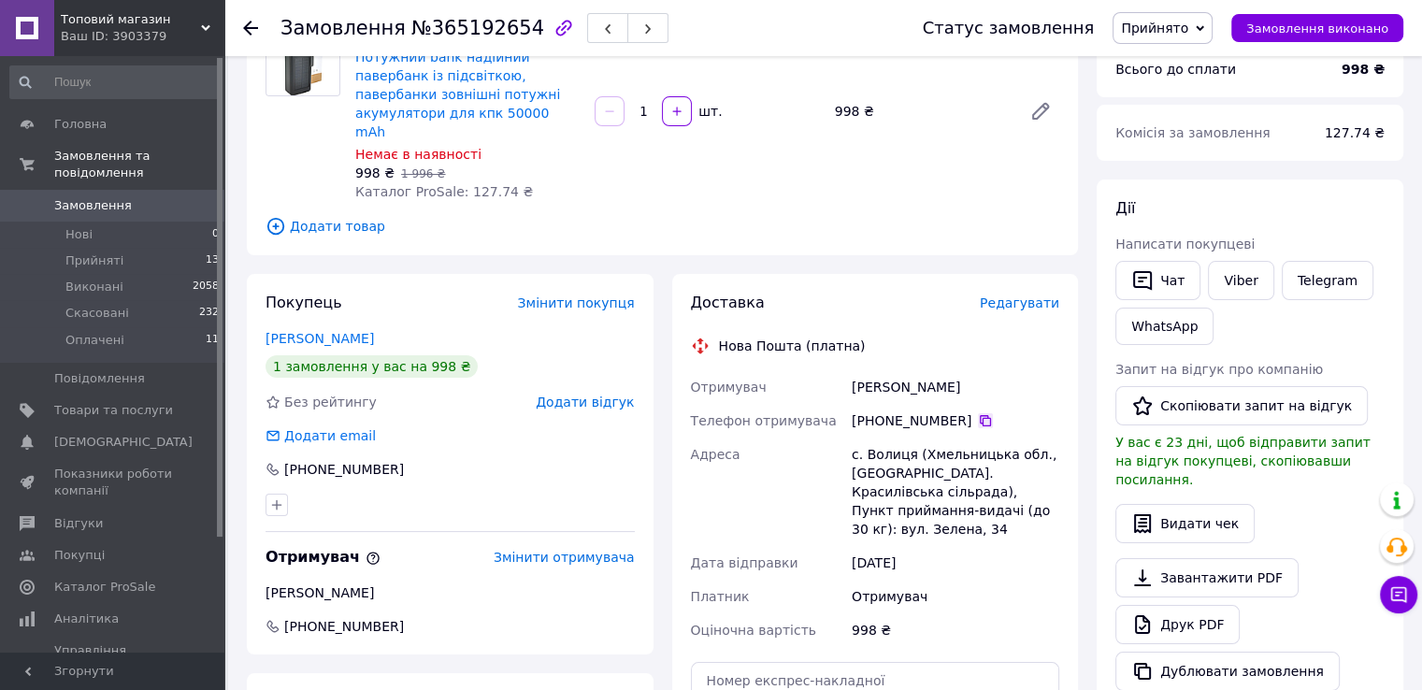
click at [978, 413] on icon at bounding box center [985, 420] width 15 height 15
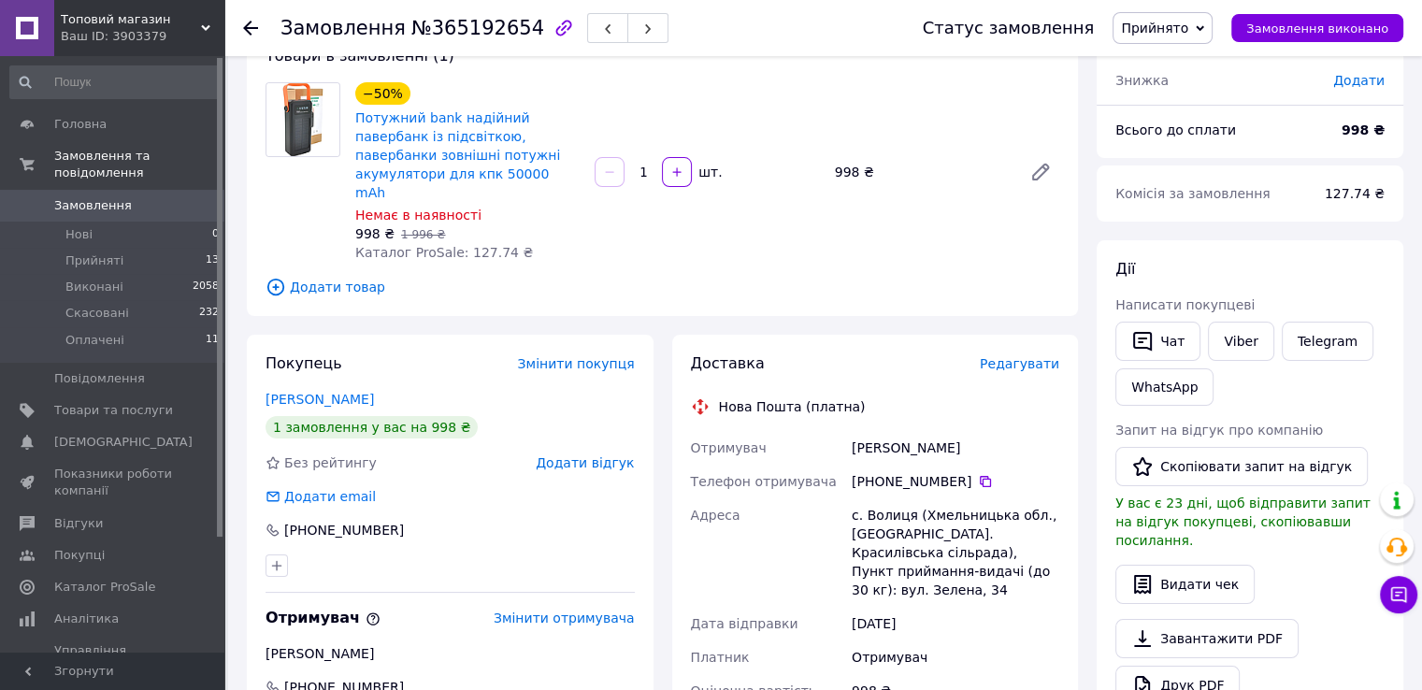
scroll to position [93, 0]
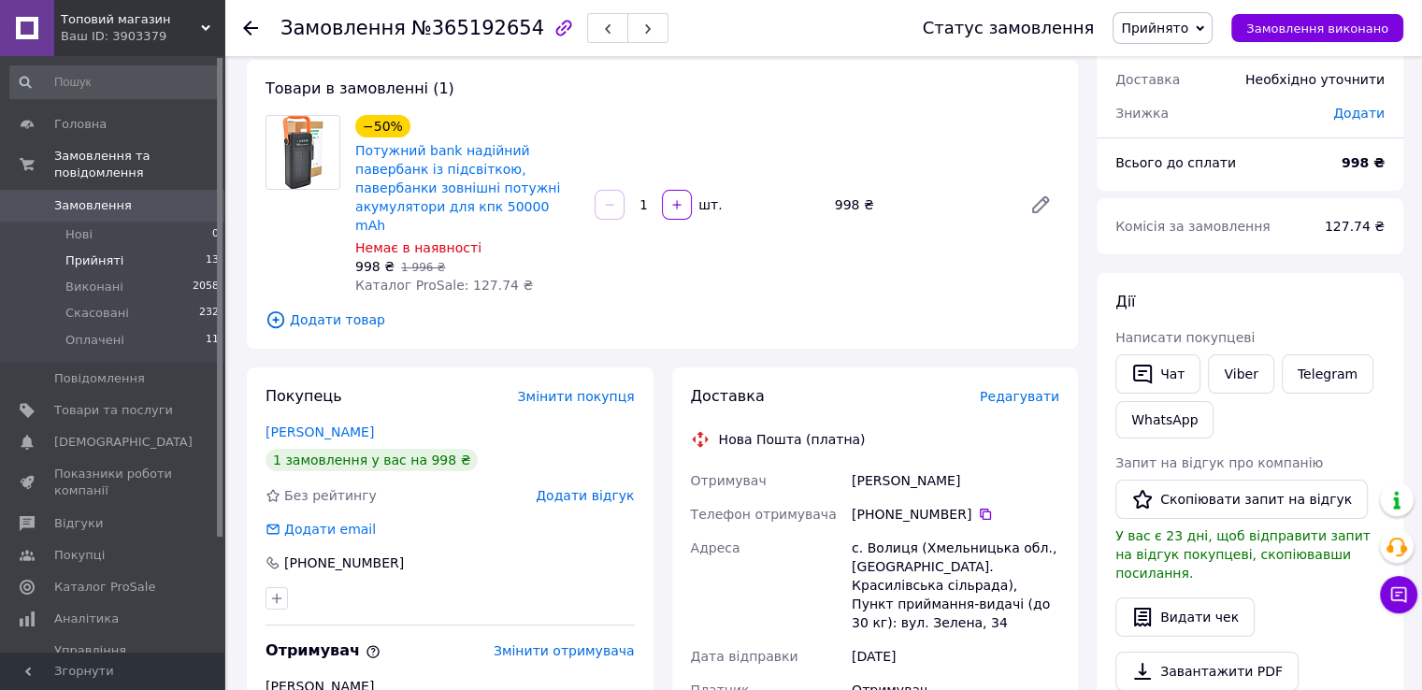
click at [122, 251] on li "Прийняті 13" at bounding box center [115, 261] width 230 height 26
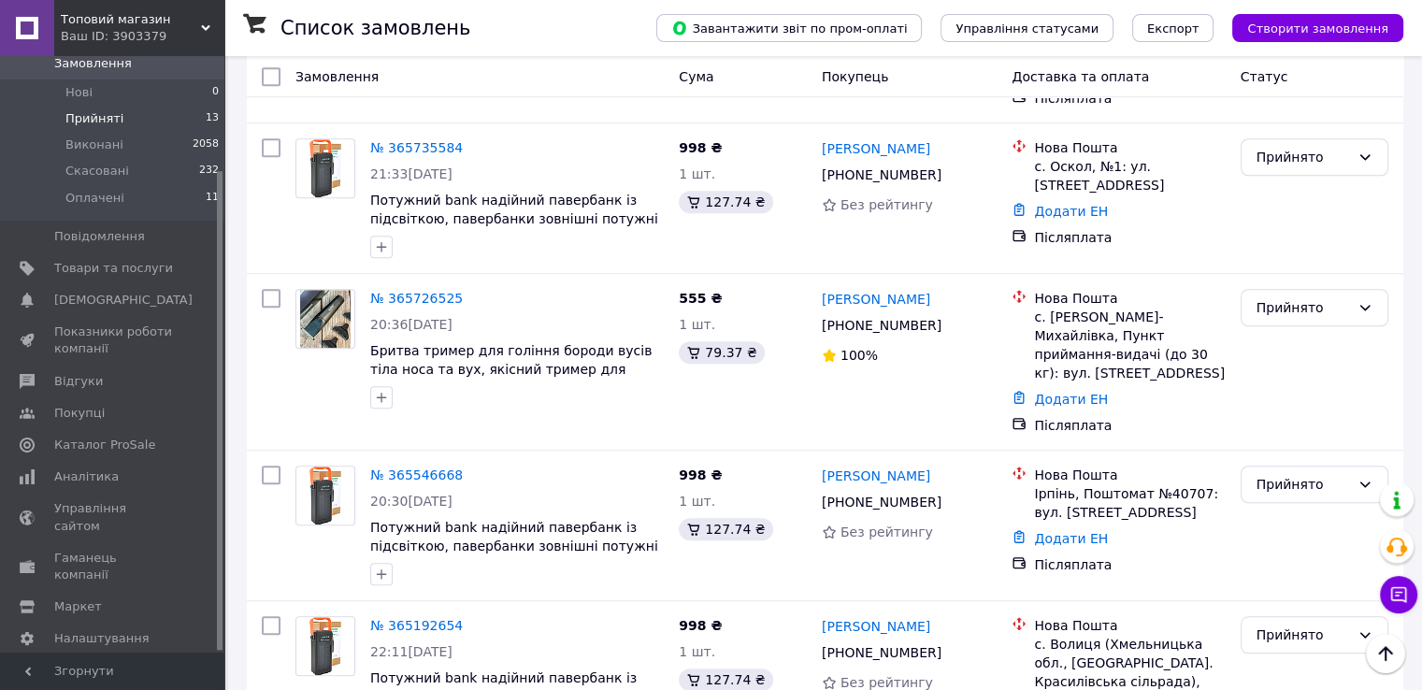
scroll to position [1322, 0]
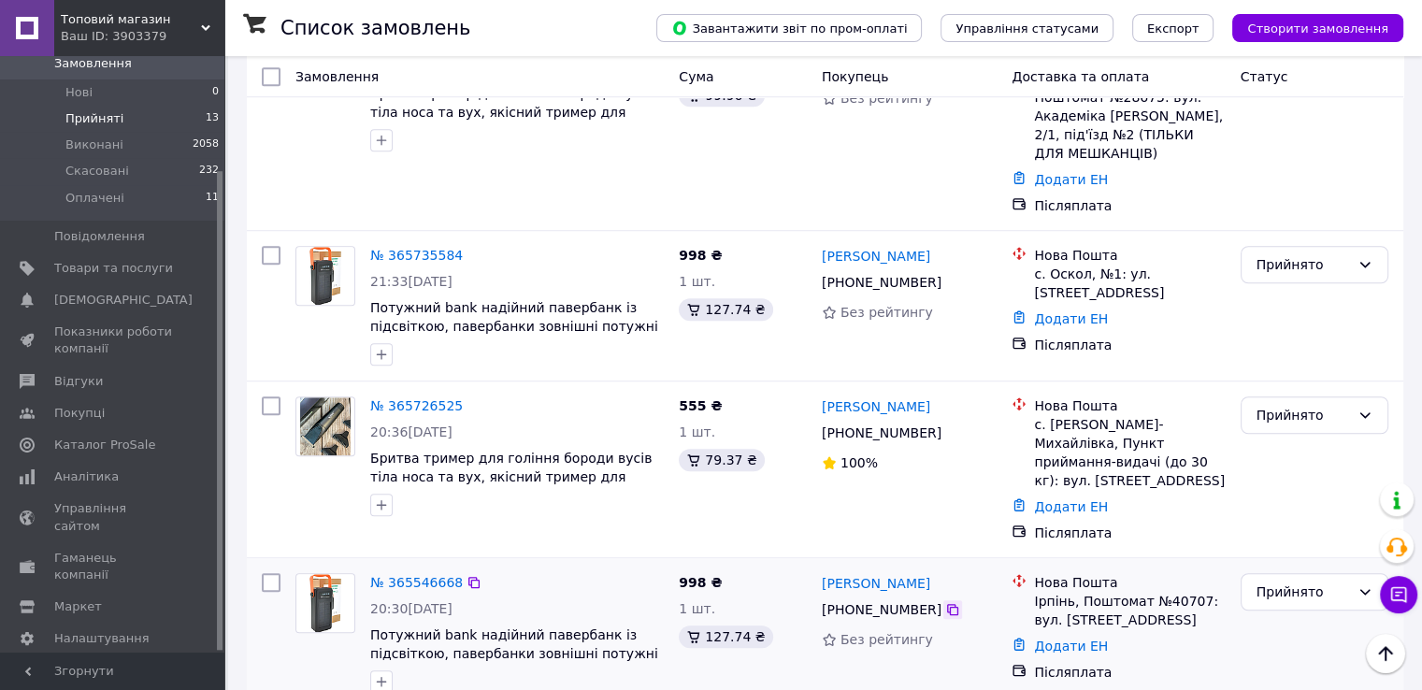
click at [945, 602] on icon at bounding box center [952, 609] width 15 height 15
click at [1285, 581] on div "Прийнято" at bounding box center [1302, 591] width 93 height 21
click at [1290, 525] on li "Виконано" at bounding box center [1313, 525] width 146 height 34
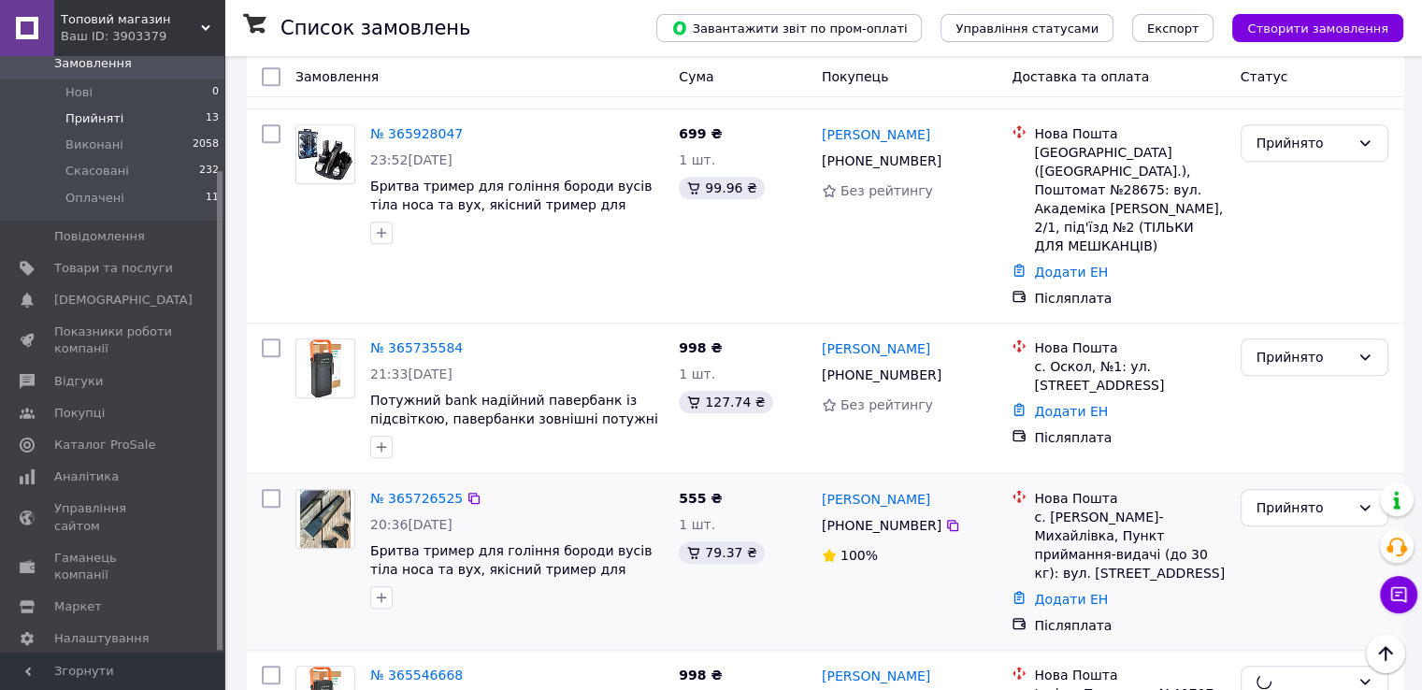
scroll to position [1228, 0]
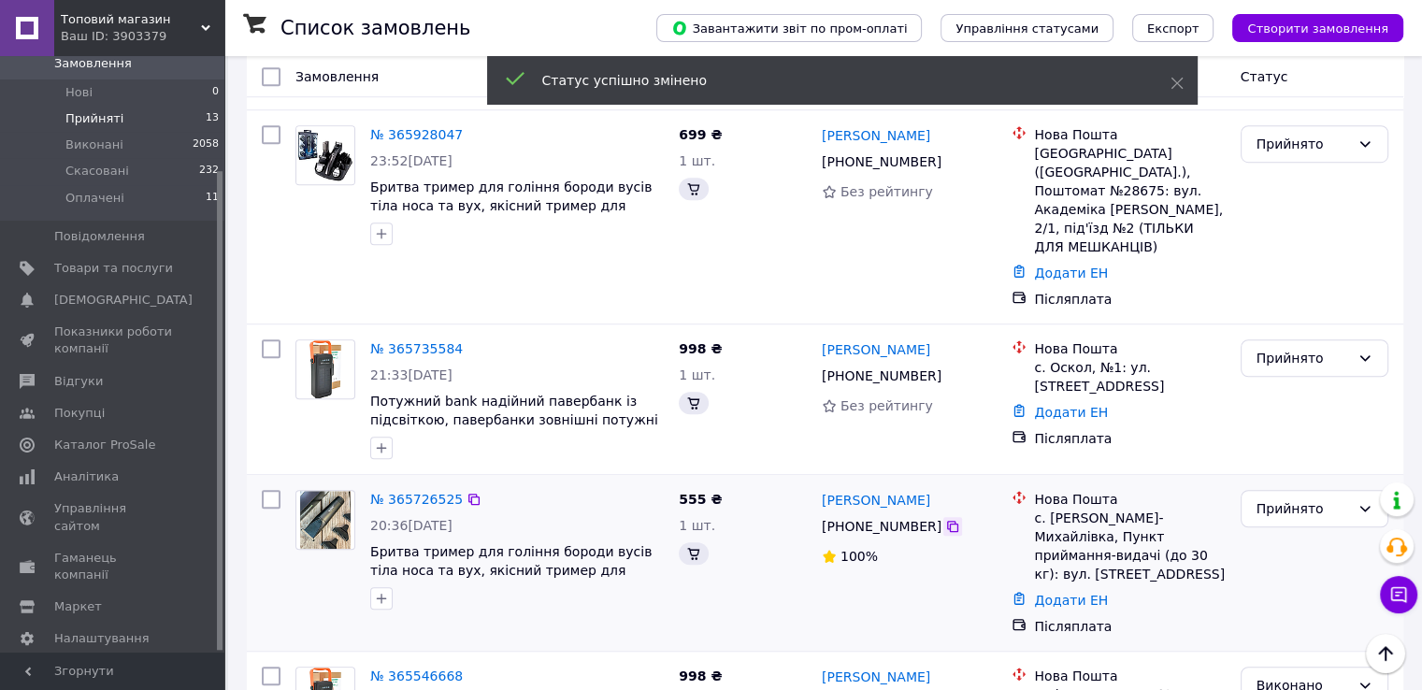
click at [945, 519] on icon at bounding box center [952, 526] width 15 height 15
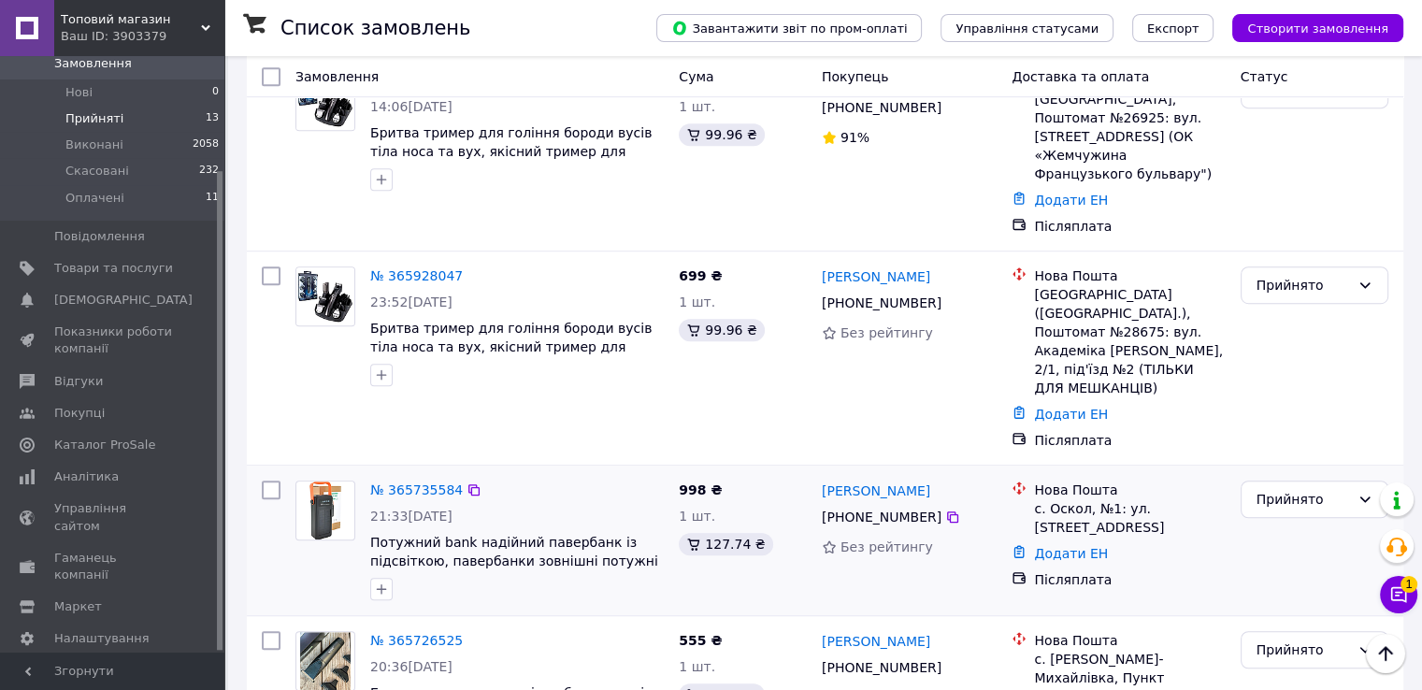
scroll to position [1041, 0]
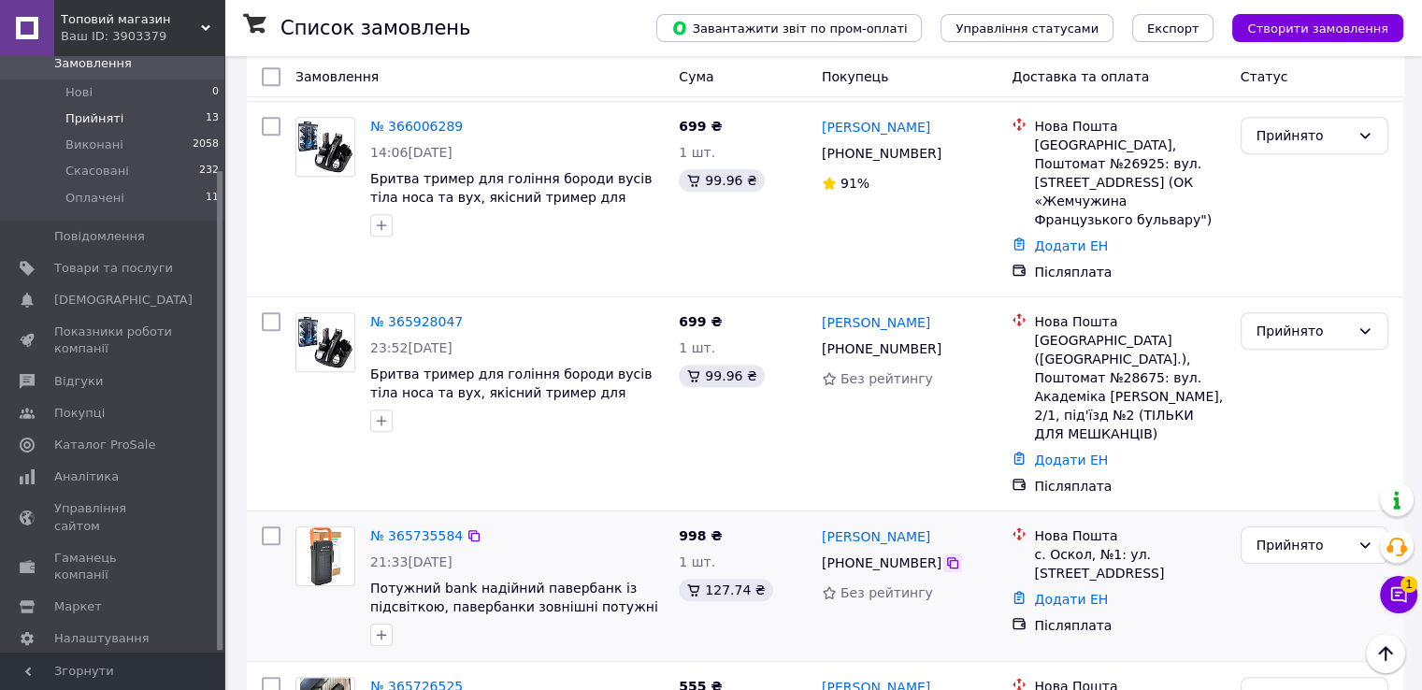
click at [945, 555] on icon at bounding box center [952, 562] width 15 height 15
click at [1275, 526] on div "Прийнято" at bounding box center [1314, 544] width 148 height 37
drag, startPoint x: 1269, startPoint y: 497, endPoint x: 1357, endPoint y: 558, distance: 106.8
click at [1269, 498] on li "Виконано" at bounding box center [1313, 497] width 146 height 34
click at [1392, 596] on icon at bounding box center [1398, 594] width 19 height 19
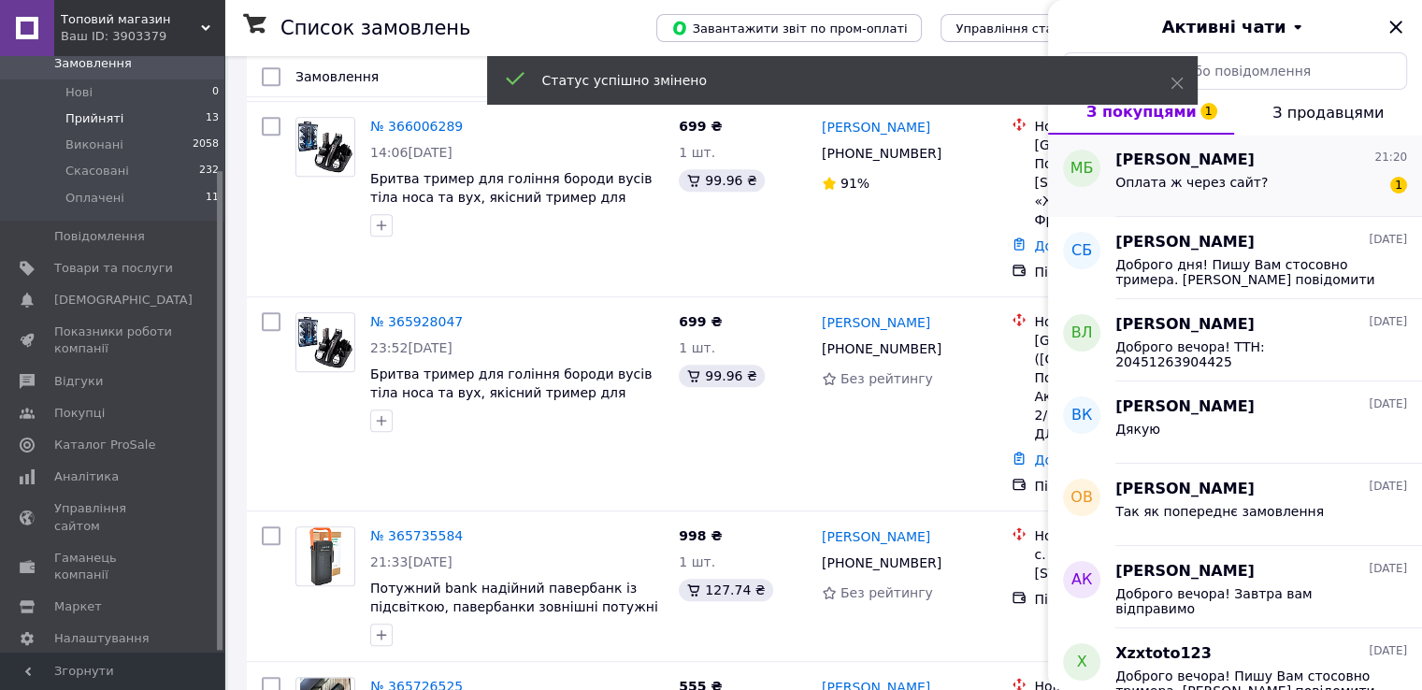
click at [1235, 185] on span "Оплата ж через сайт?" at bounding box center [1191, 182] width 152 height 15
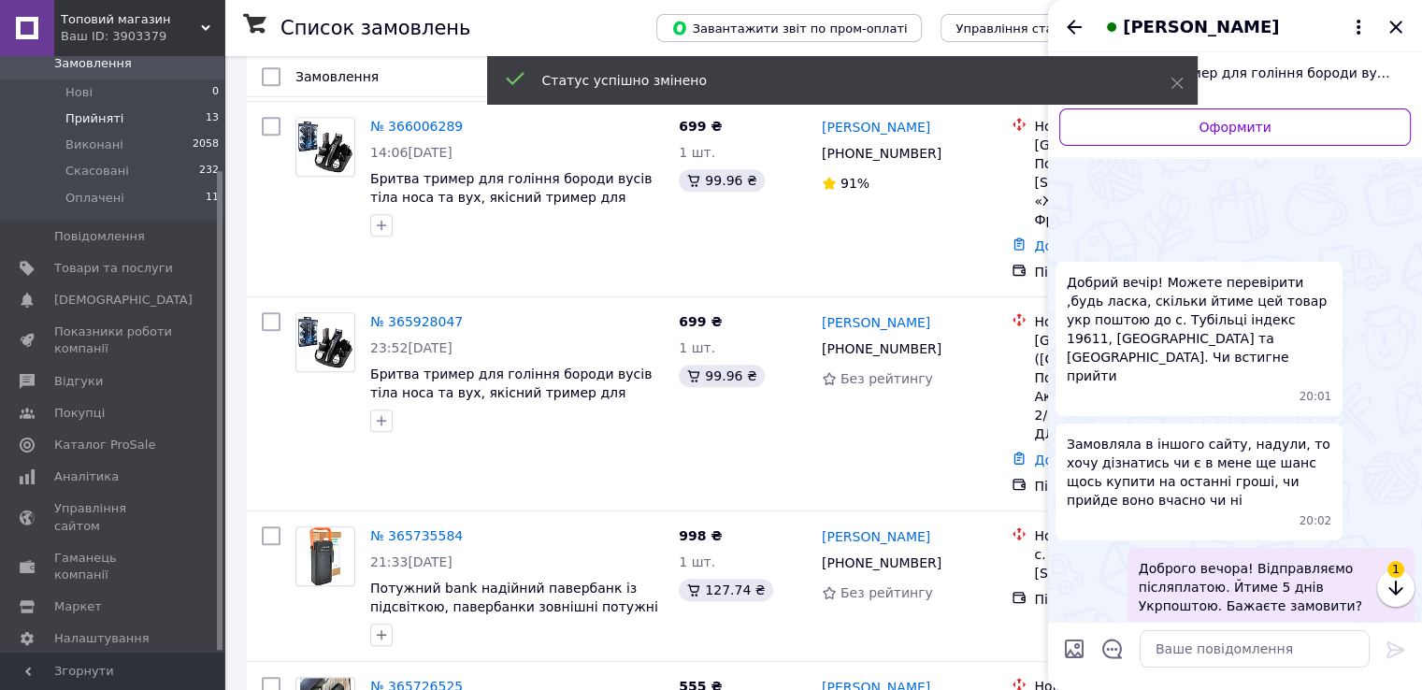
scroll to position [358, 0]
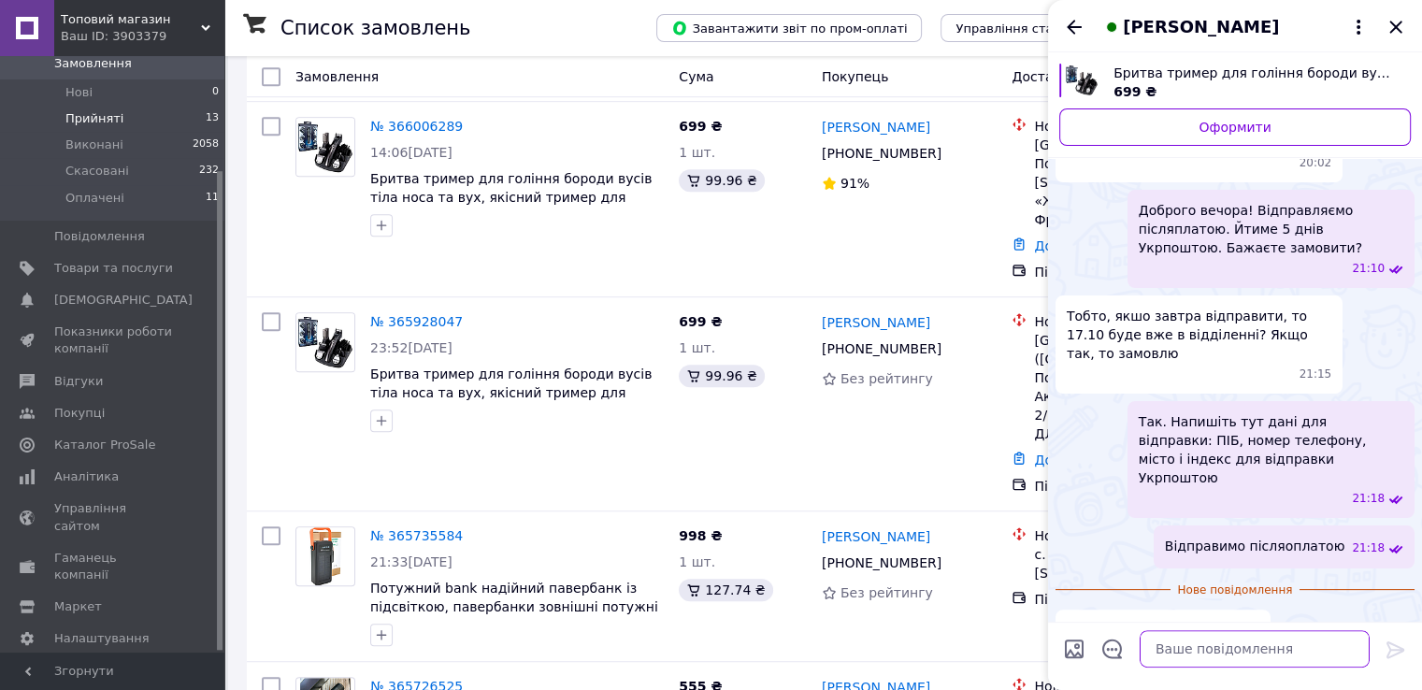
click at [1205, 640] on textarea at bounding box center [1254, 648] width 230 height 37
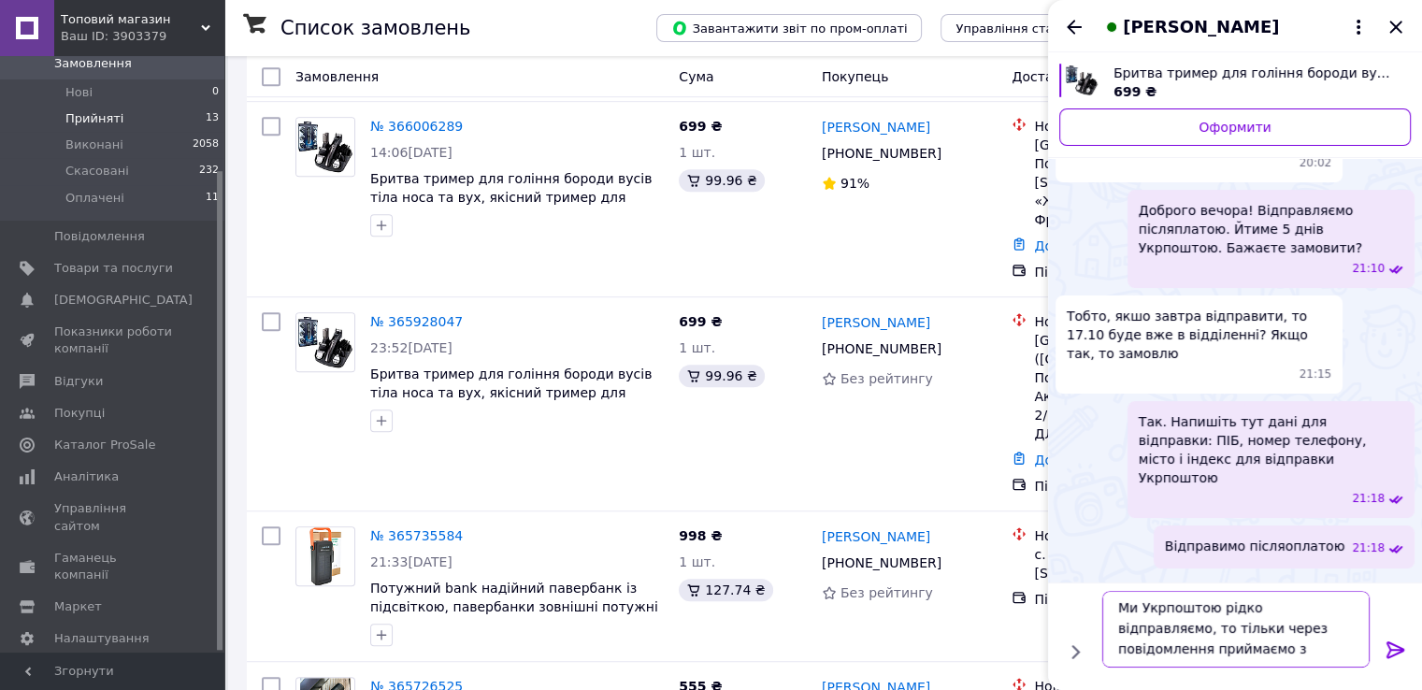
scroll to position [1, 0]
type textarea "Ми Укрпоштою рідко відправляємо, то тільки через повідомлення приймаємо закази"
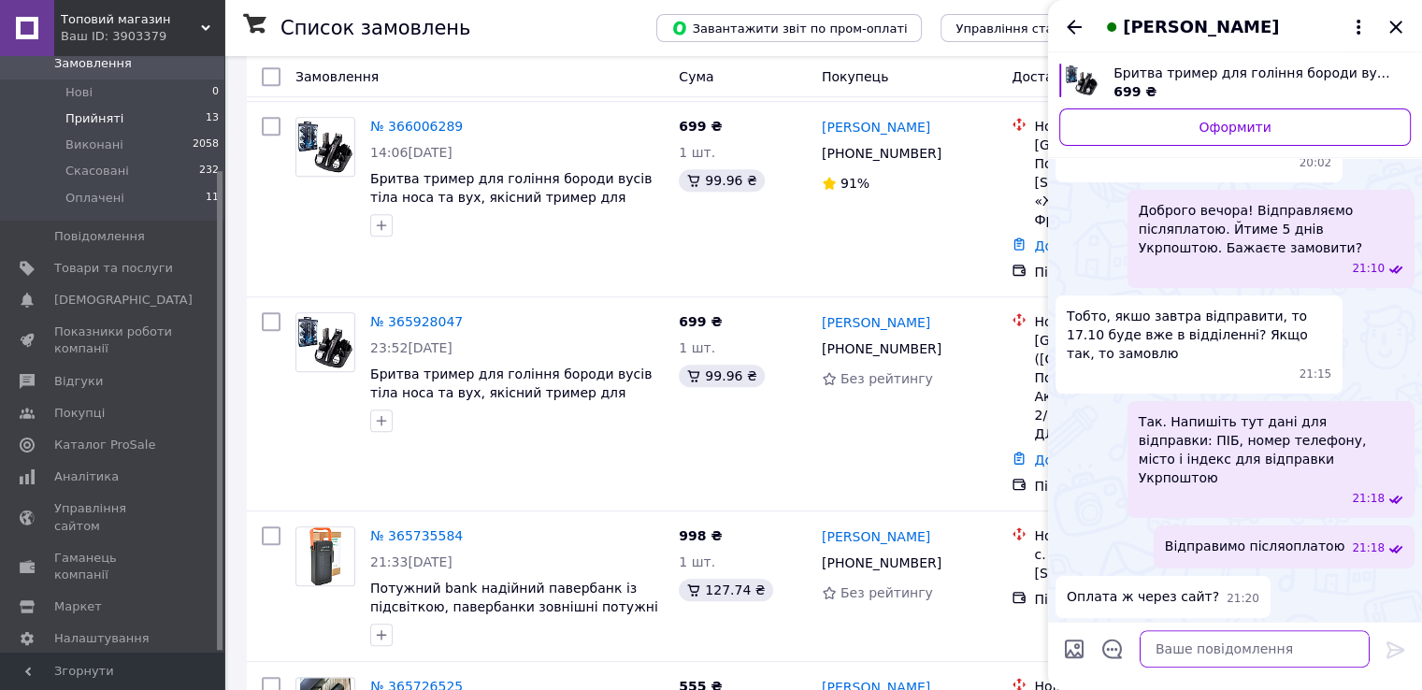
scroll to position [381, 0]
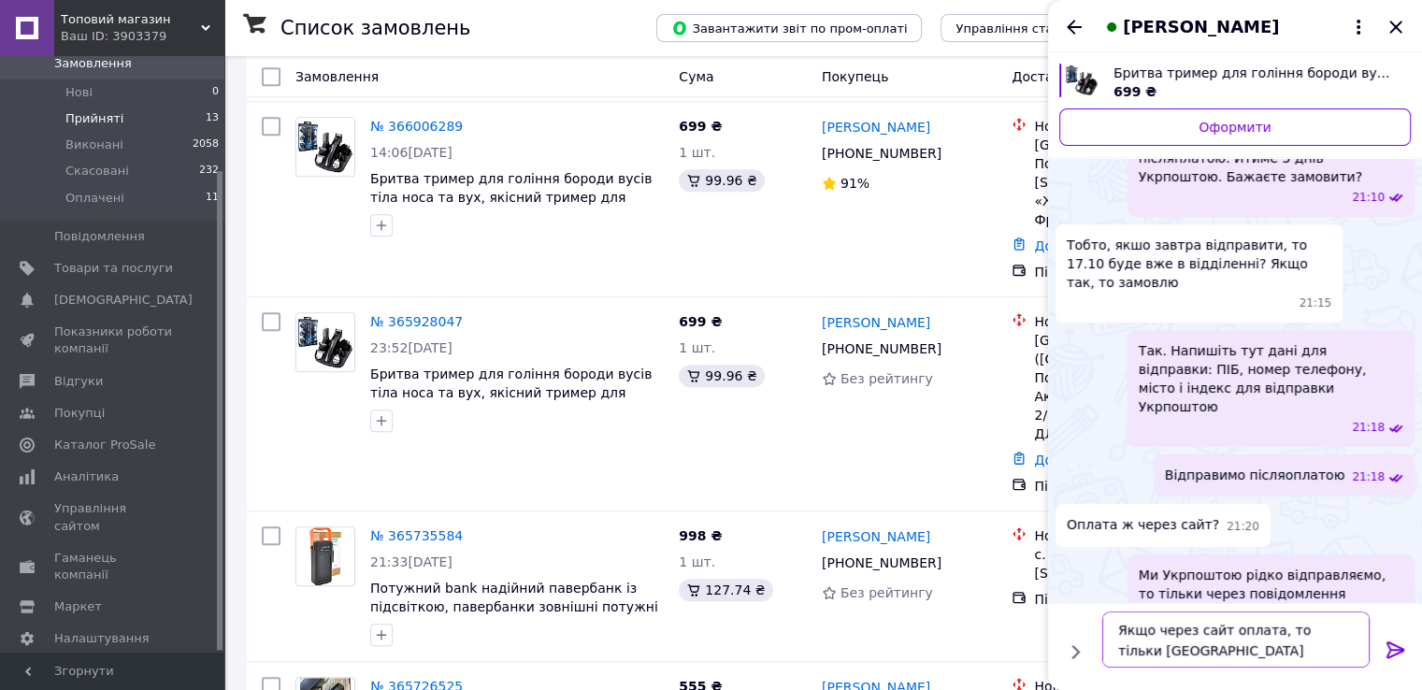
type textarea "Якщо через сайт оплата, то тільки [GEOGRAPHIC_DATA]"
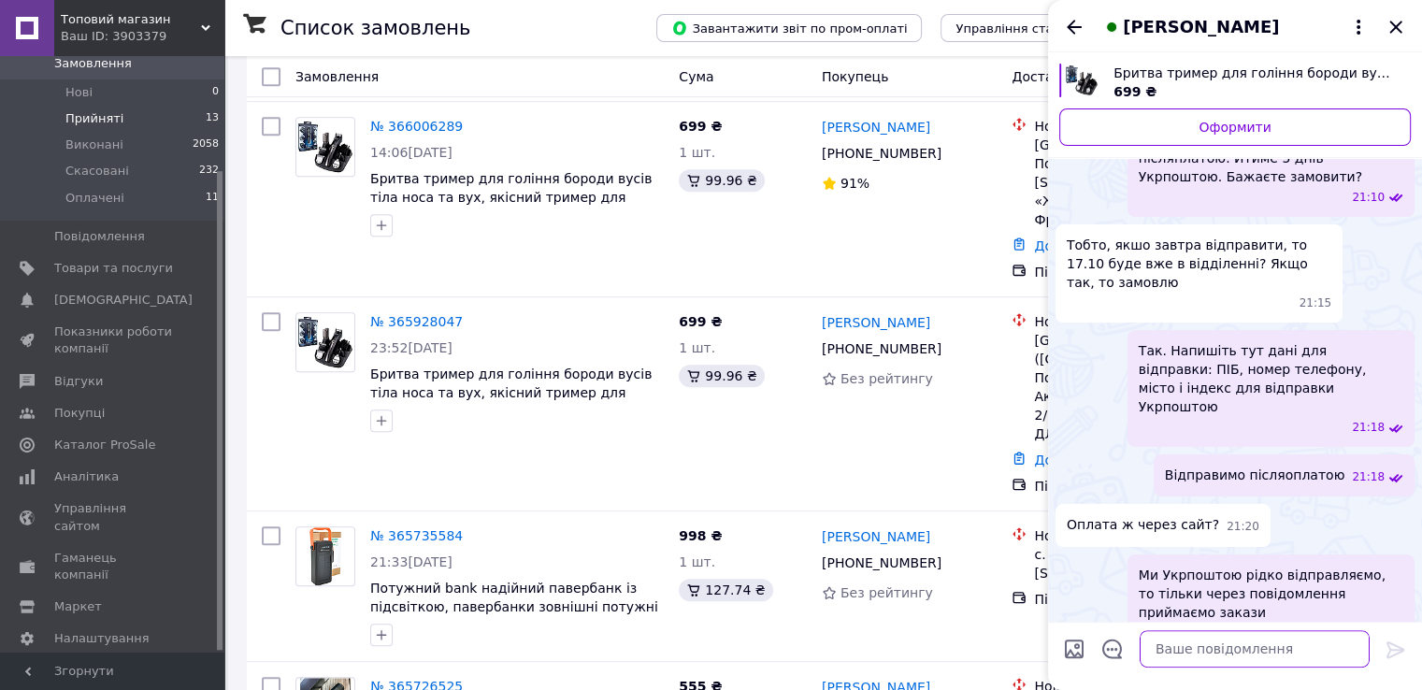
scroll to position [469, 0]
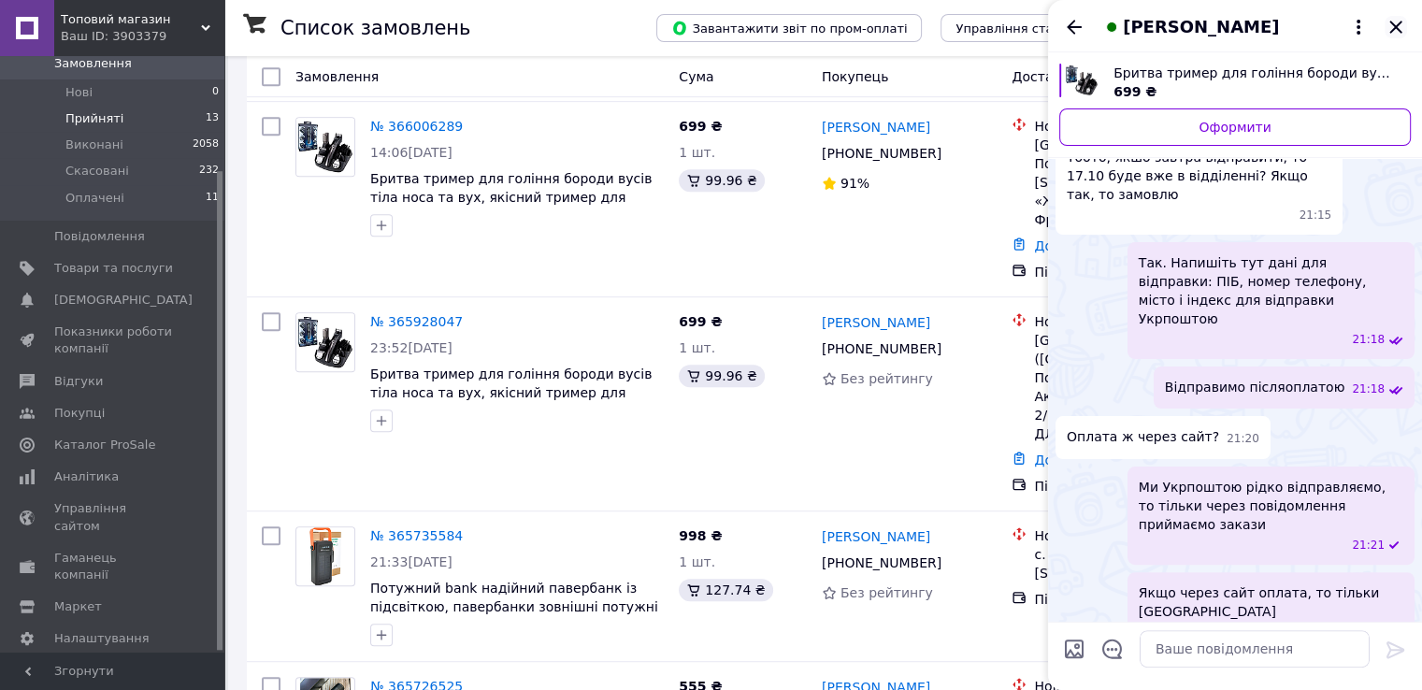
click at [1393, 19] on icon "Закрити" at bounding box center [1395, 27] width 22 height 22
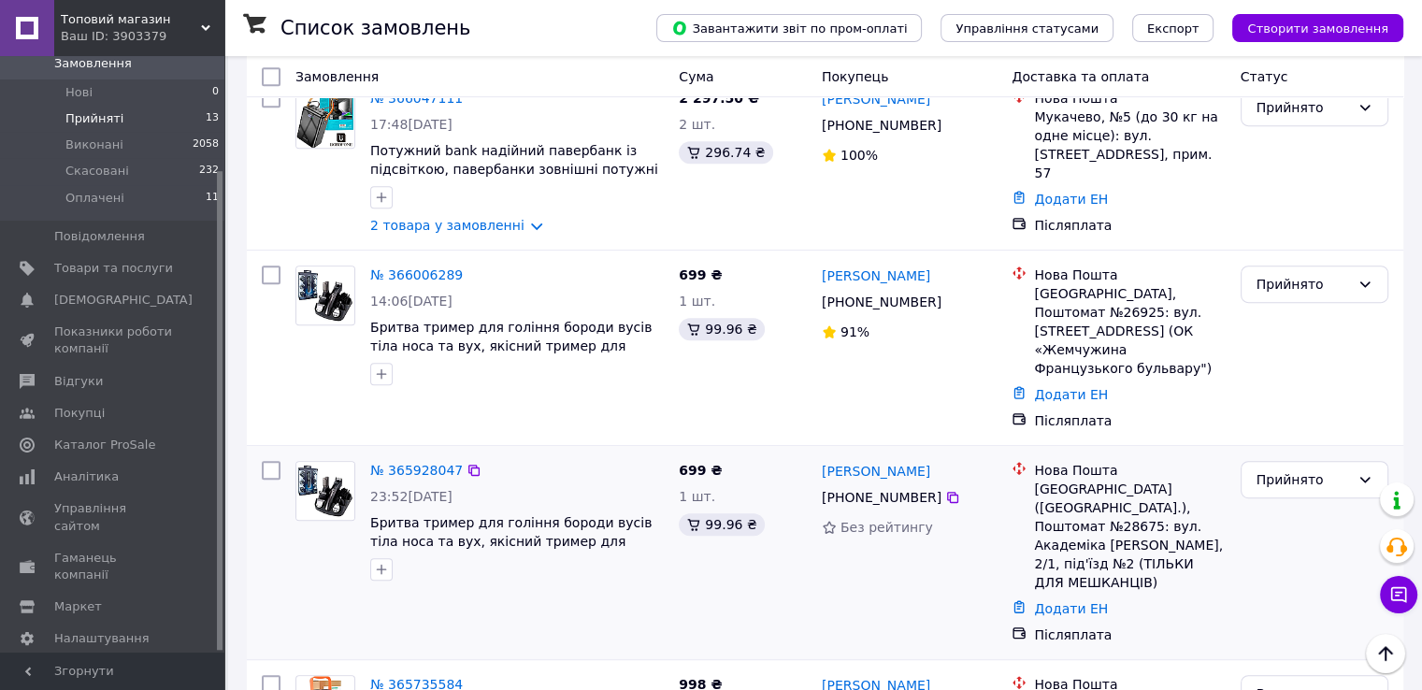
scroll to position [854, 0]
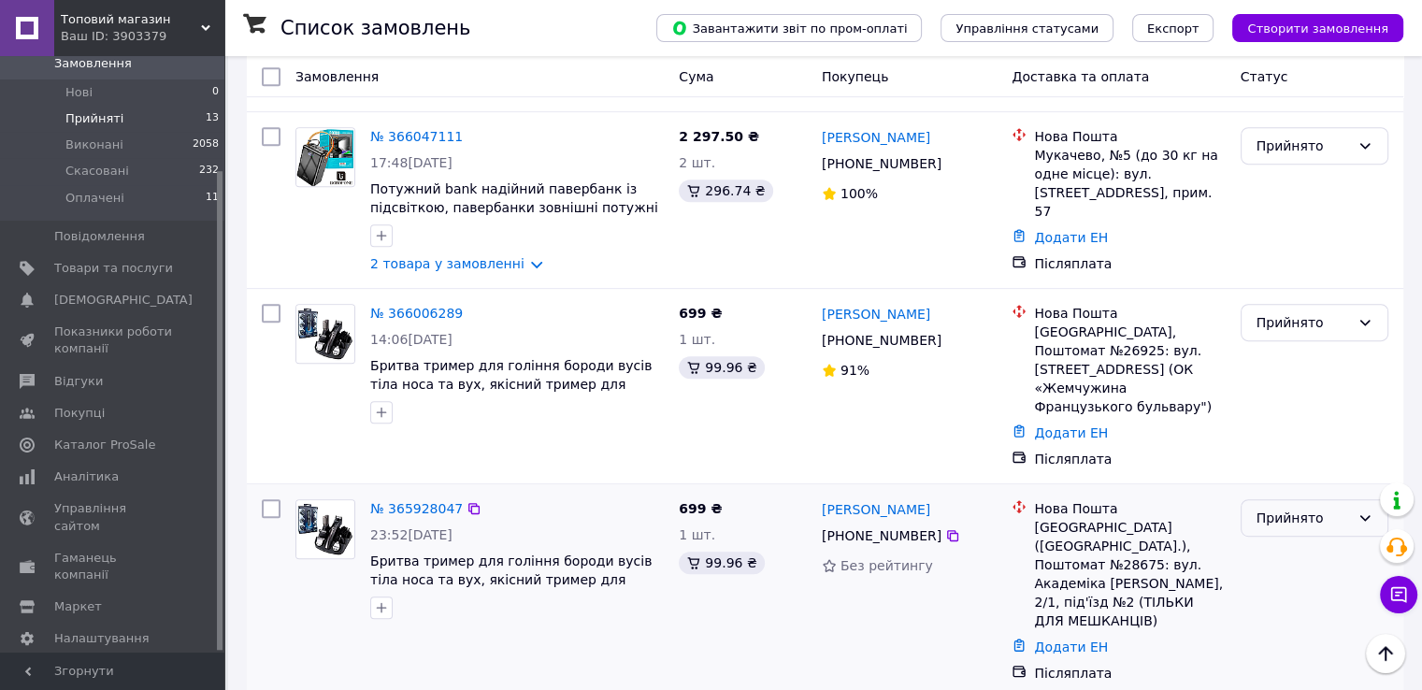
click at [1292, 508] on div "Прийнято" at bounding box center [1302, 518] width 93 height 21
click at [1280, 512] on li "Виконано" at bounding box center [1313, 508] width 146 height 34
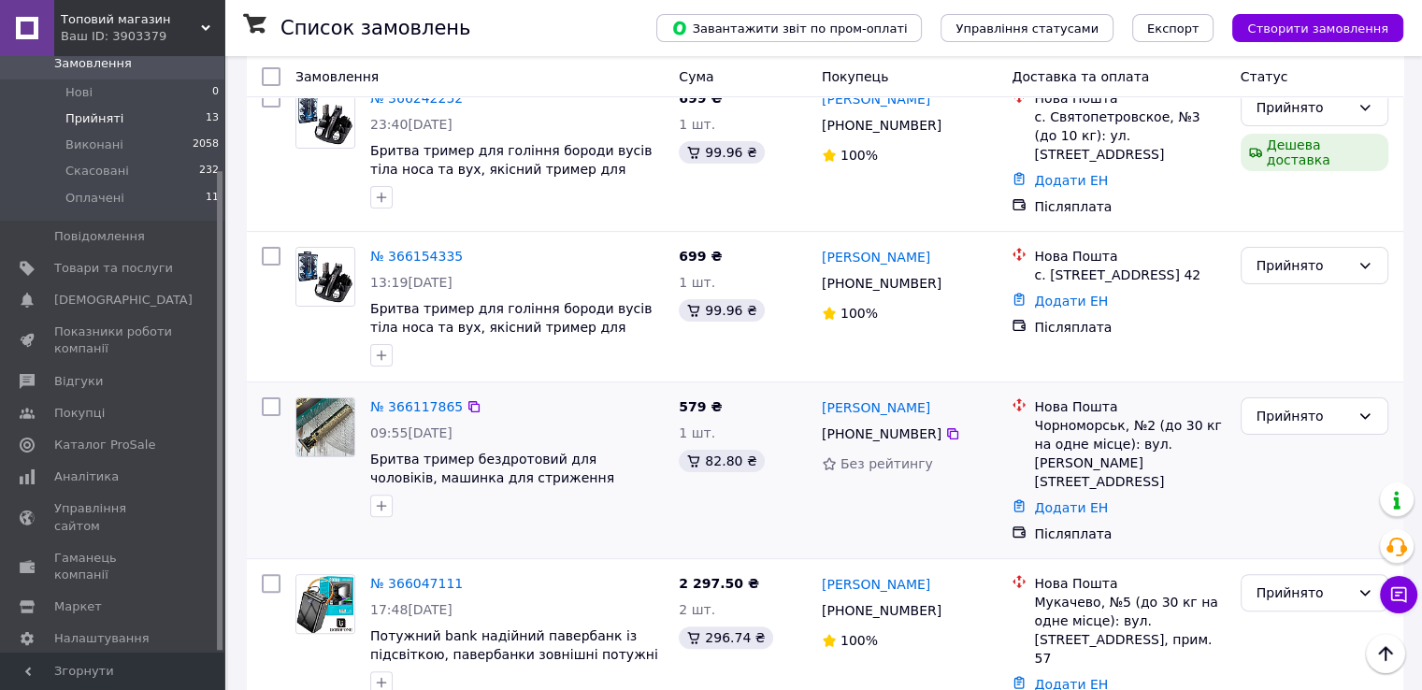
scroll to position [387, 0]
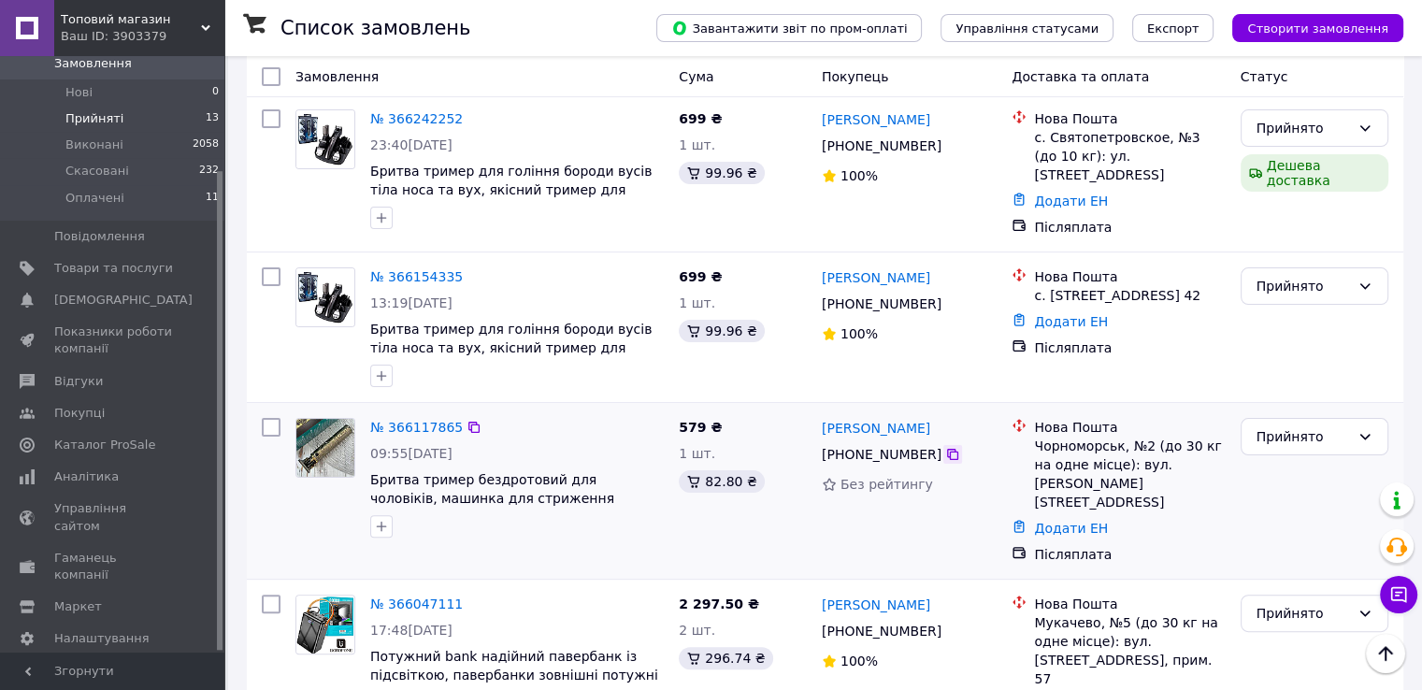
click at [947, 447] on icon at bounding box center [952, 454] width 15 height 15
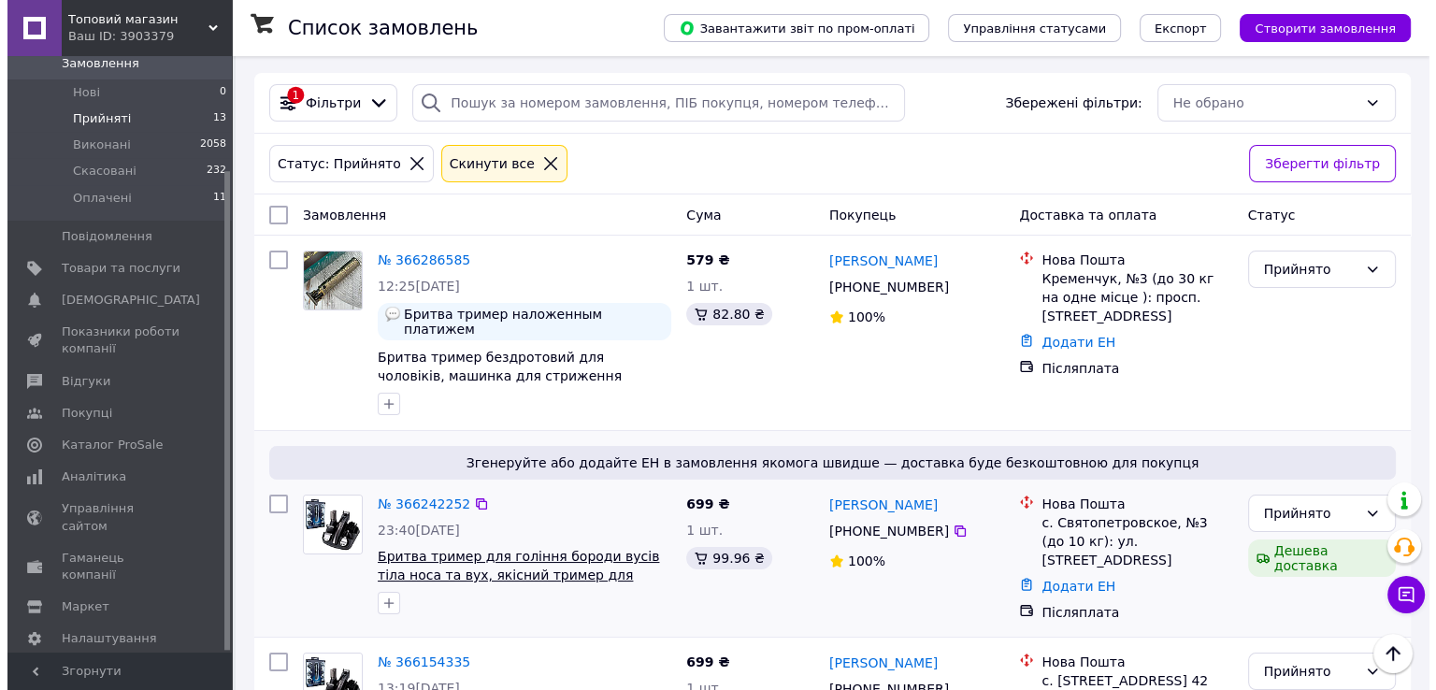
scroll to position [0, 0]
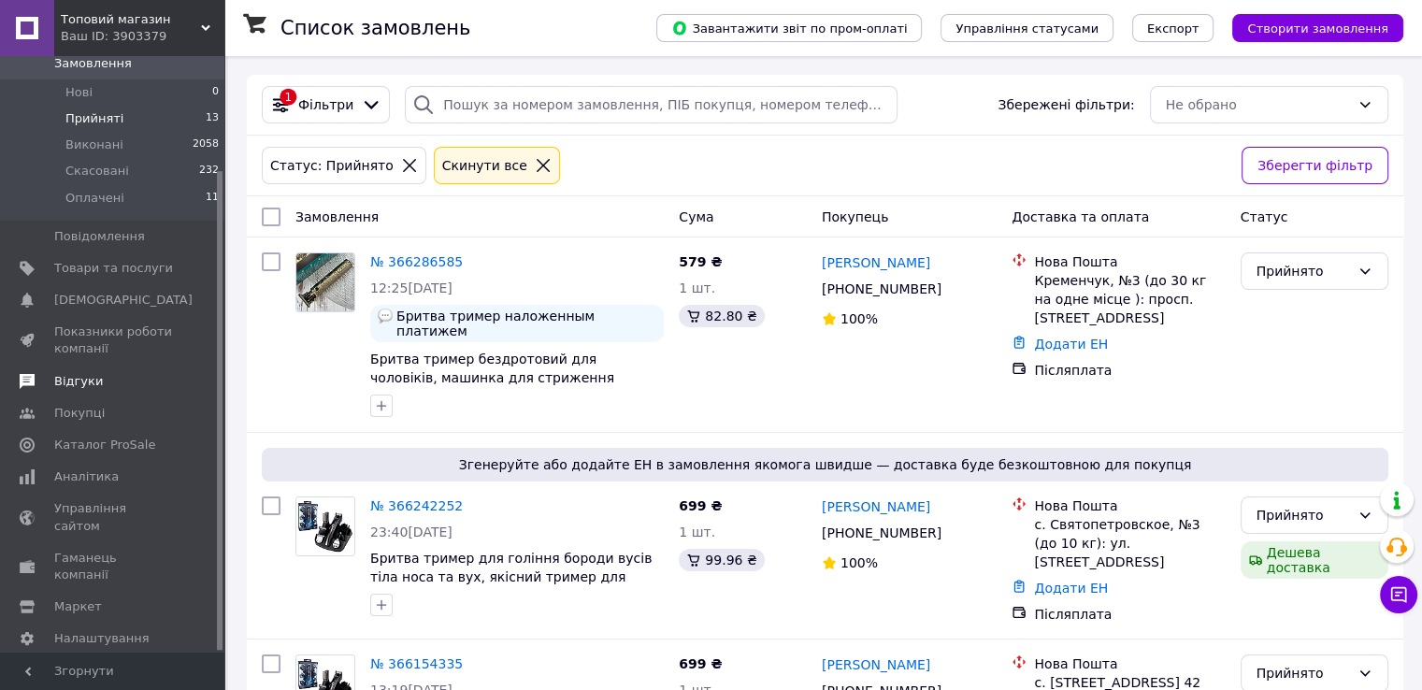
click at [116, 375] on link "Відгуки" at bounding box center [115, 381] width 230 height 32
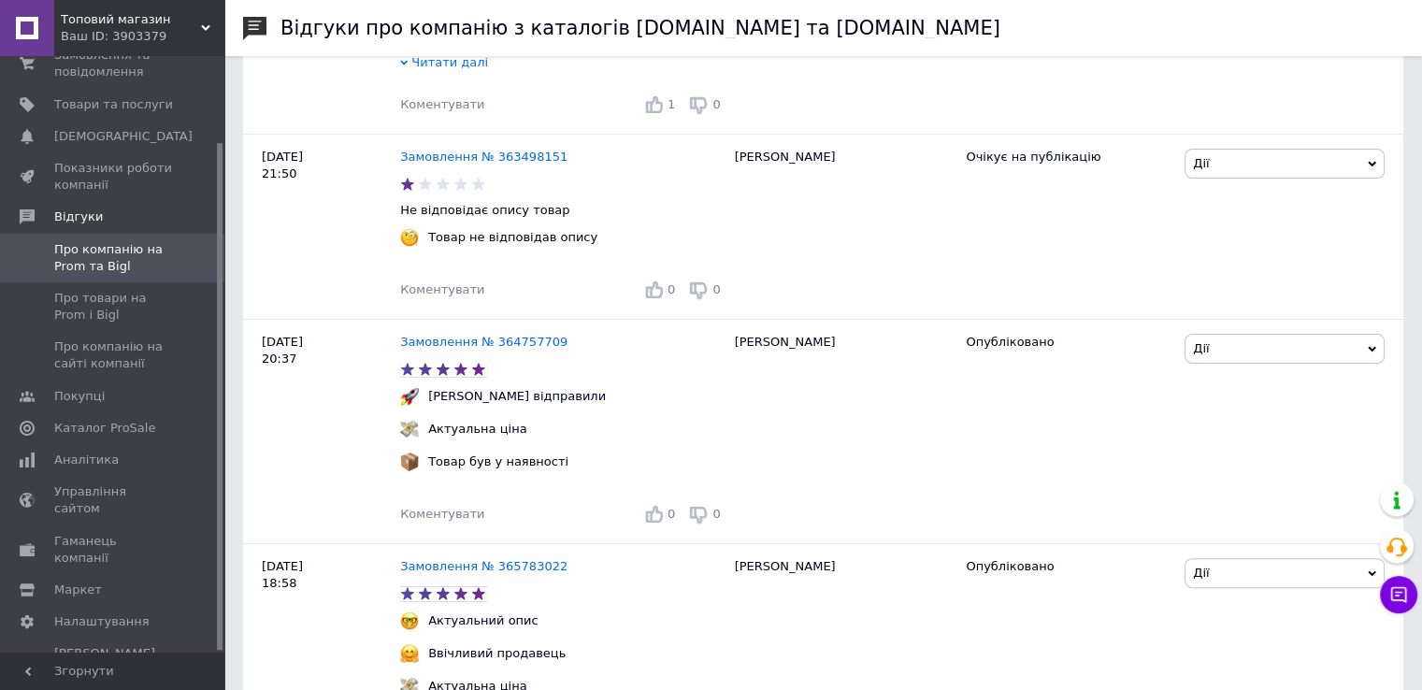
scroll to position [561, 0]
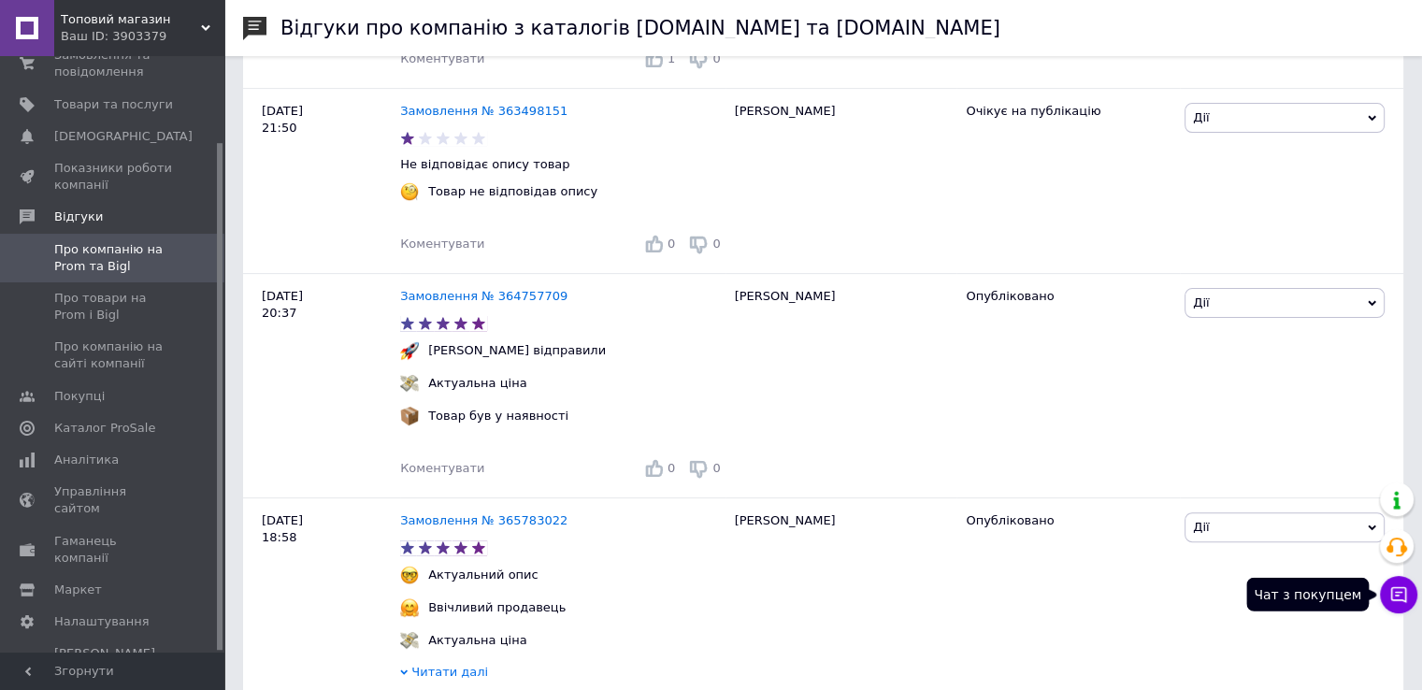
click at [1383, 587] on button "Чат з покупцем" at bounding box center [1398, 594] width 37 height 37
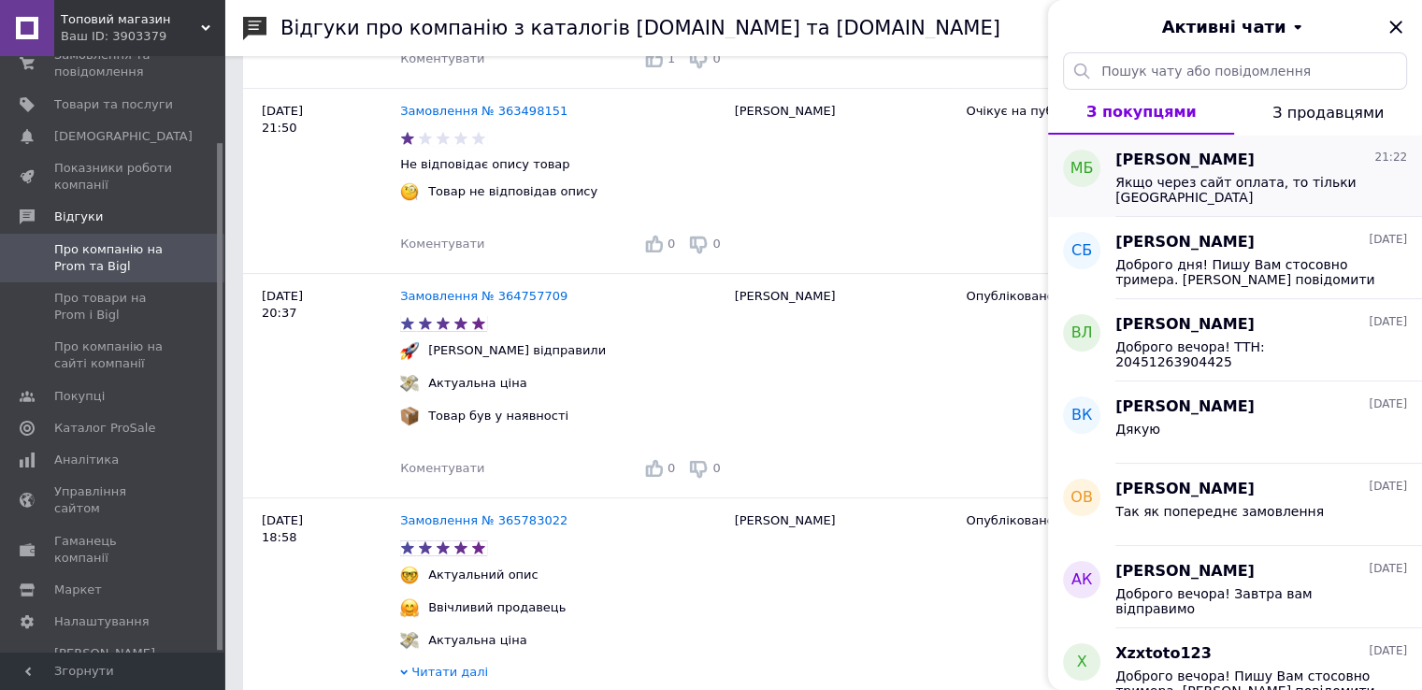
click at [1260, 183] on span "Якщо через сайт оплата, то тільки [GEOGRAPHIC_DATA]" at bounding box center [1247, 190] width 265 height 30
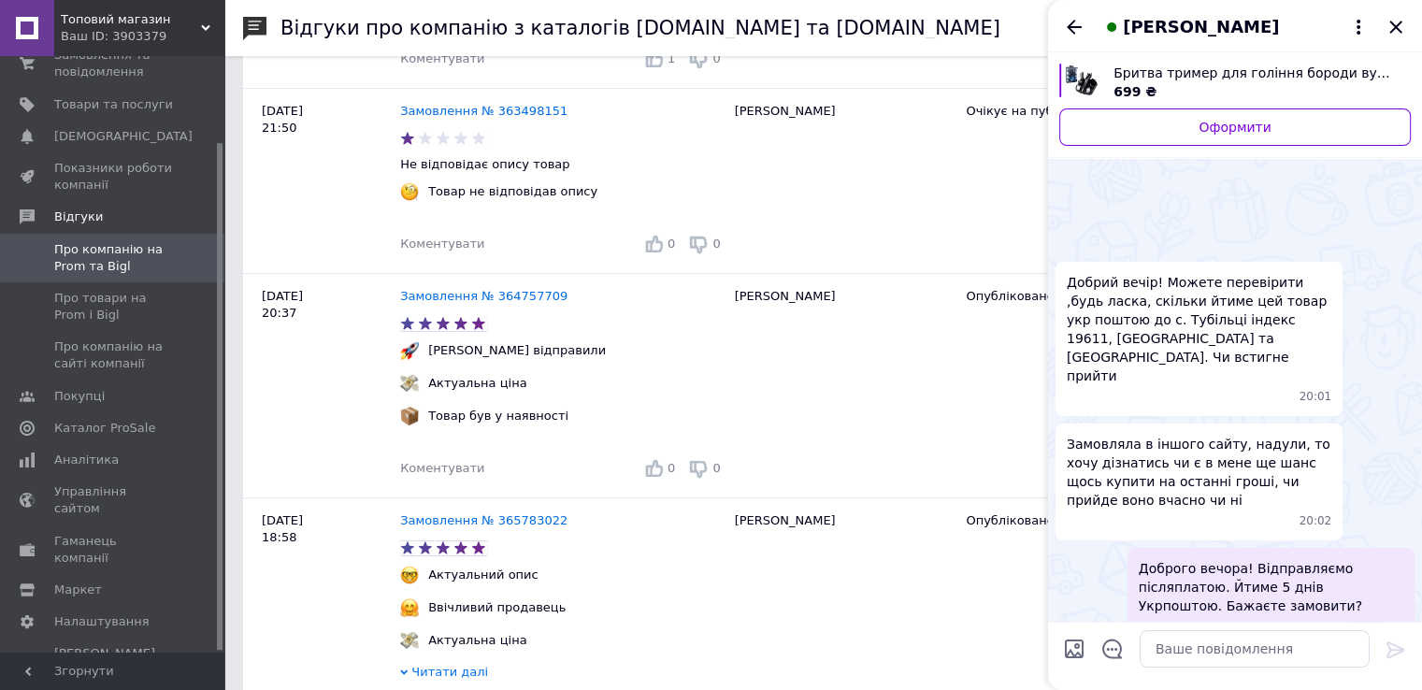
scroll to position [517, 0]
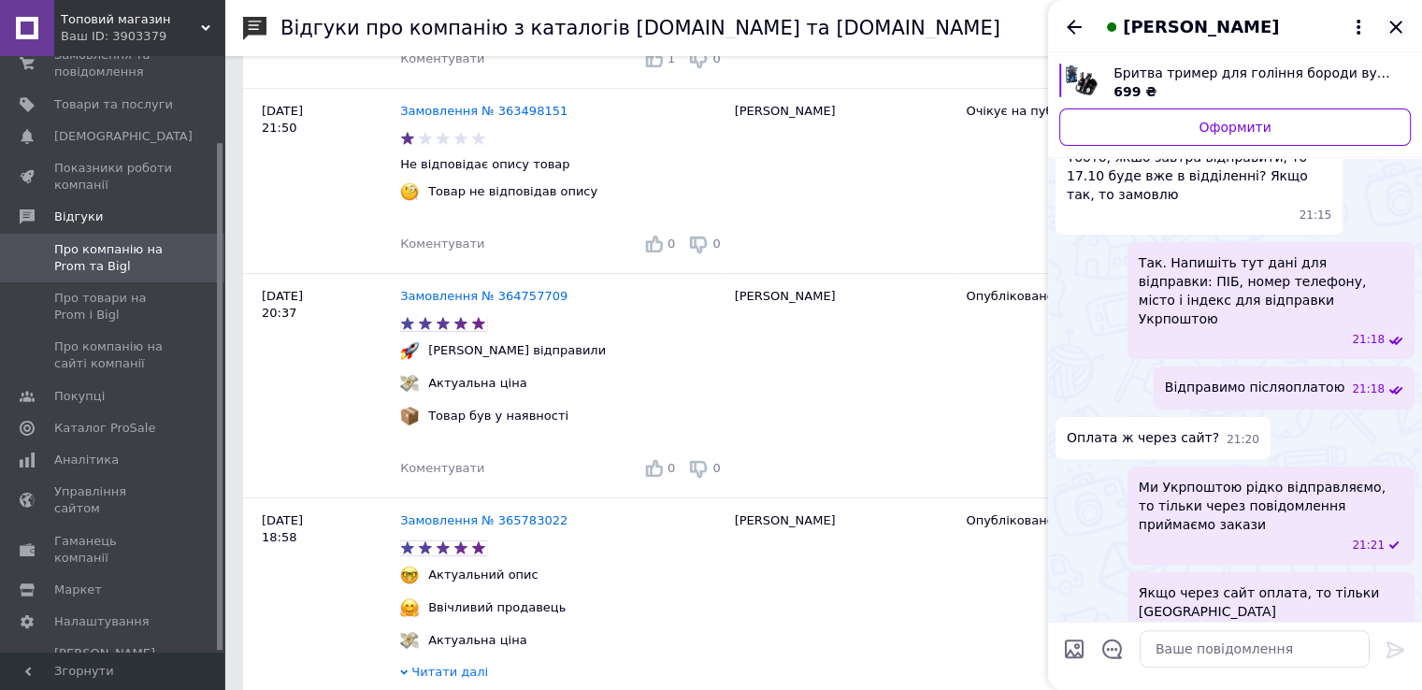
click at [1387, 24] on icon "Закрити" at bounding box center [1395, 27] width 22 height 22
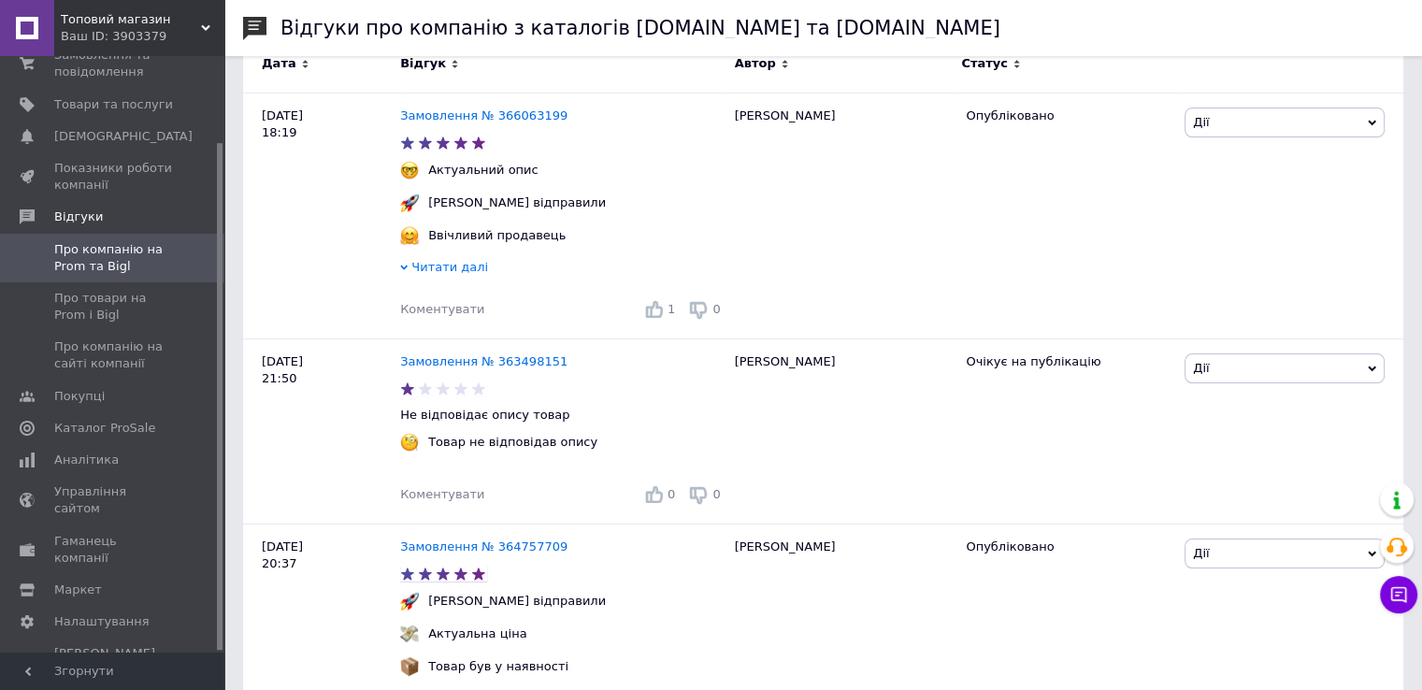
scroll to position [280, 0]
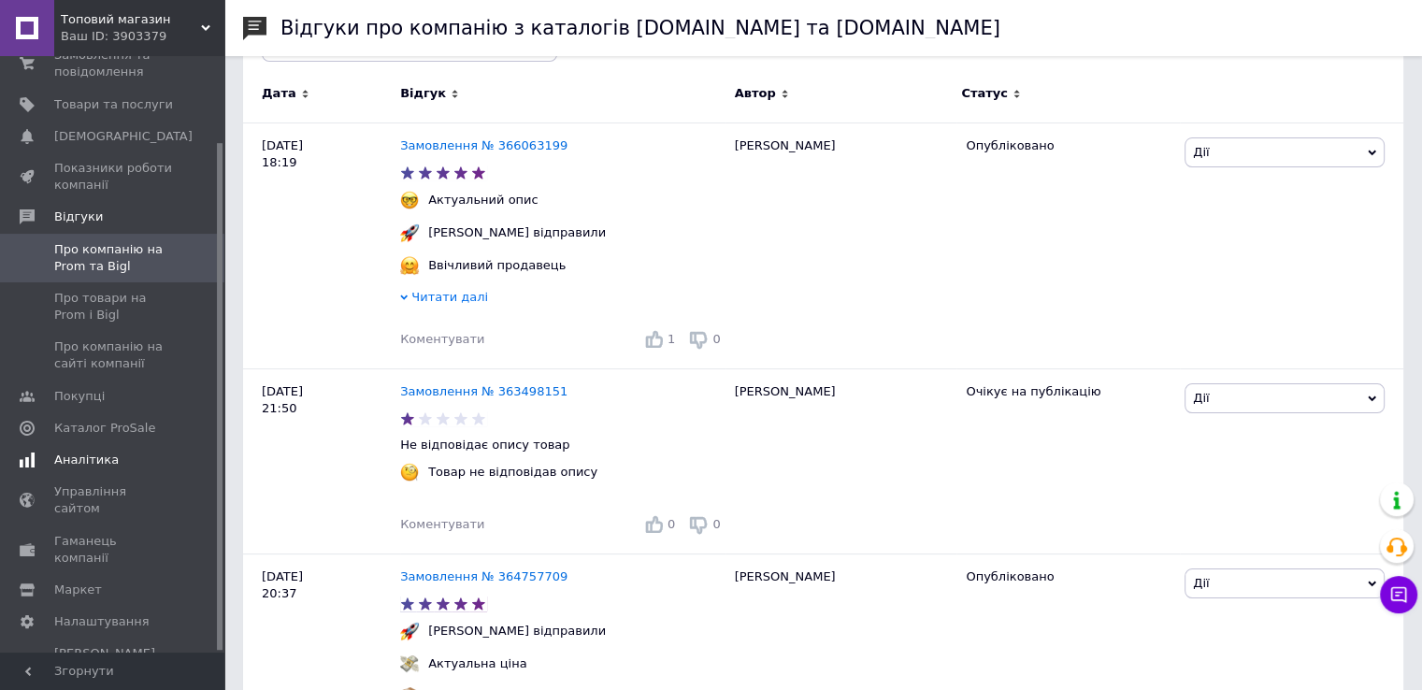
click at [87, 462] on span "Аналітика" at bounding box center [86, 459] width 64 height 17
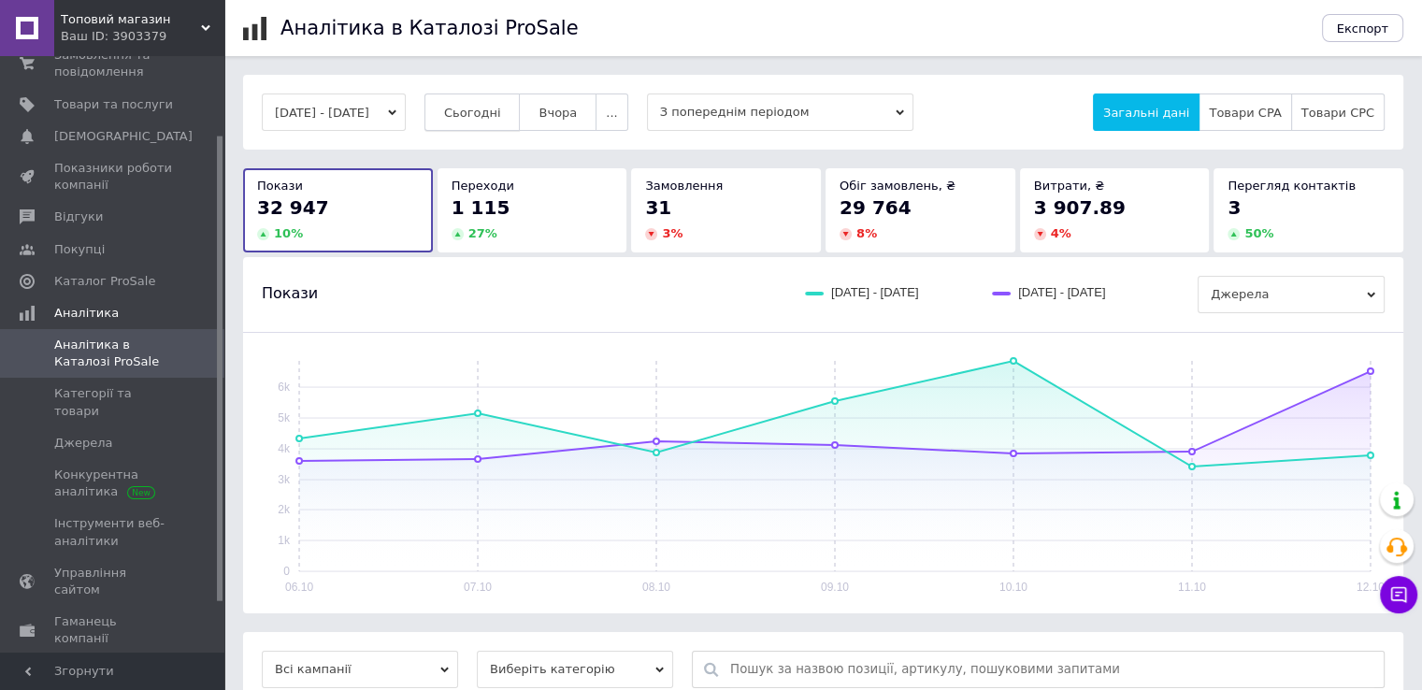
click at [501, 106] on span "Сьогодні" at bounding box center [472, 113] width 57 height 14
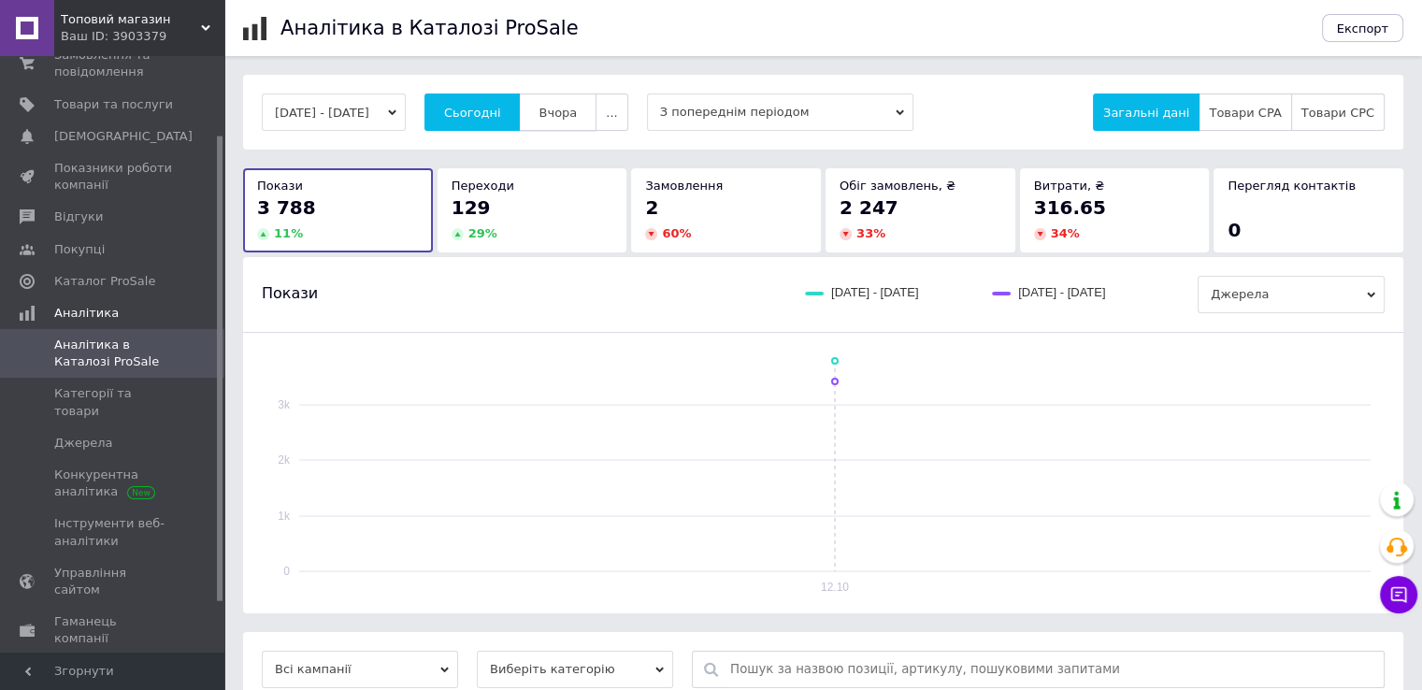
click at [566, 106] on span "Вчора" at bounding box center [557, 113] width 38 height 14
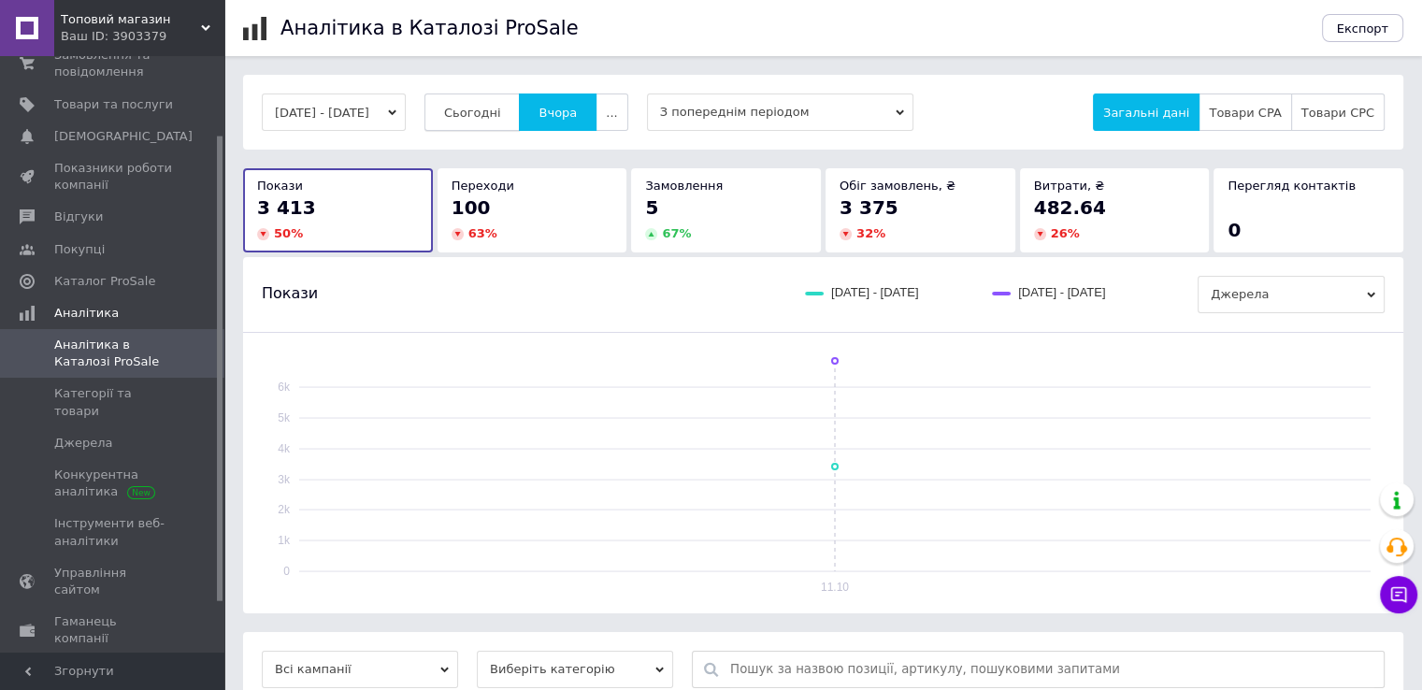
click at [497, 106] on span "Сьогодні" at bounding box center [472, 113] width 57 height 14
